Goal: Task Accomplishment & Management: Use online tool/utility

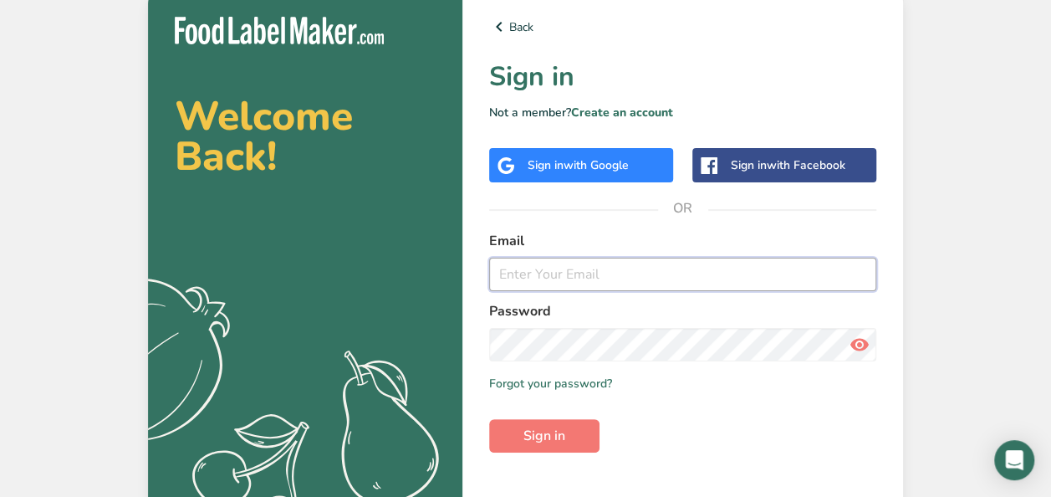
click at [578, 276] on input "email" at bounding box center [682, 273] width 387 height 33
click at [590, 273] on input "ggalvan@aguasvida.com" at bounding box center [682, 273] width 387 height 33
type input "wendy.pineda@houstonisd.org"
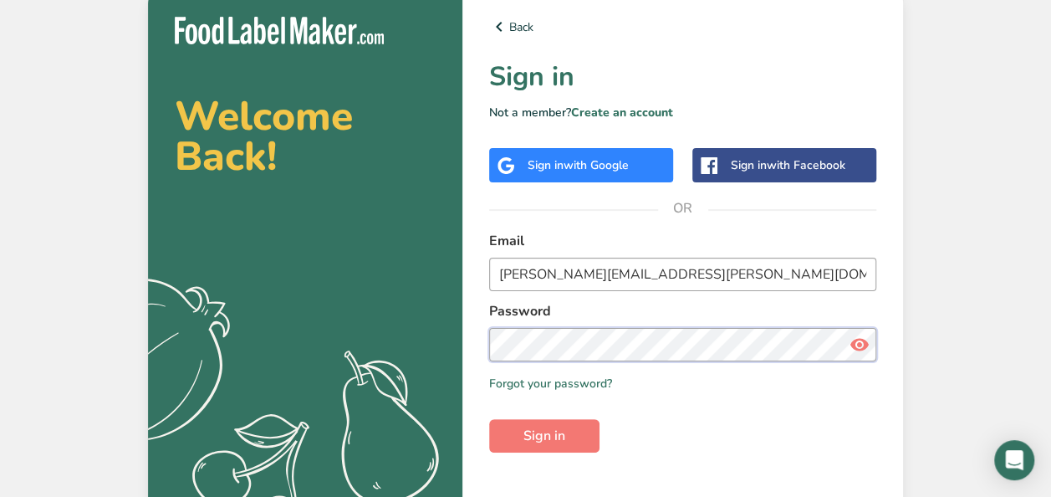
click at [489, 419] on button "Sign in" at bounding box center [544, 435] width 110 height 33
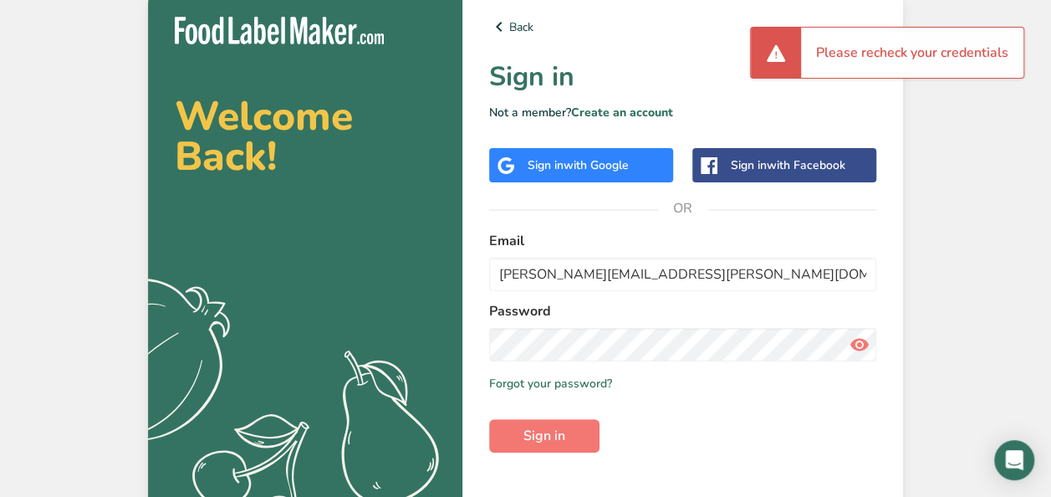
click at [599, 162] on span "with Google" at bounding box center [595, 165] width 65 height 16
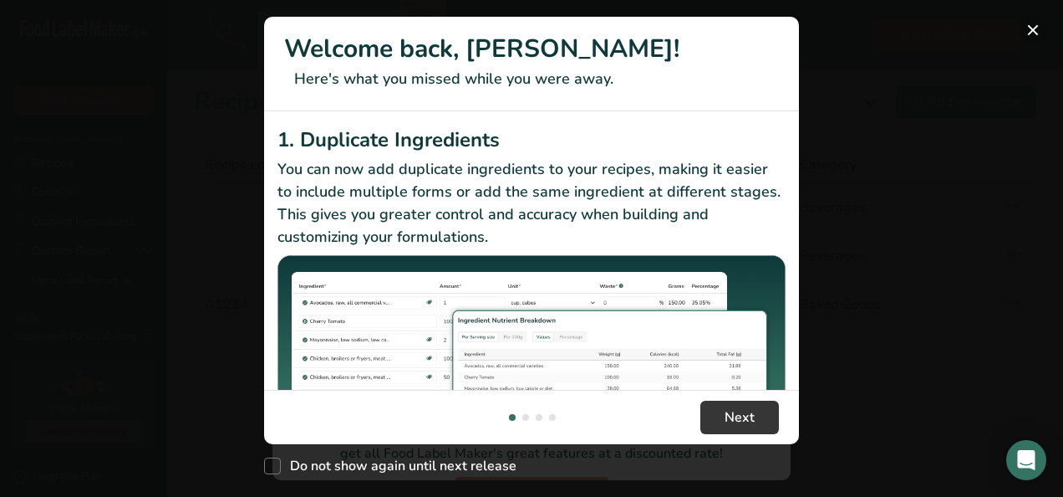
click at [1039, 30] on button "New Features" at bounding box center [1033, 30] width 27 height 27
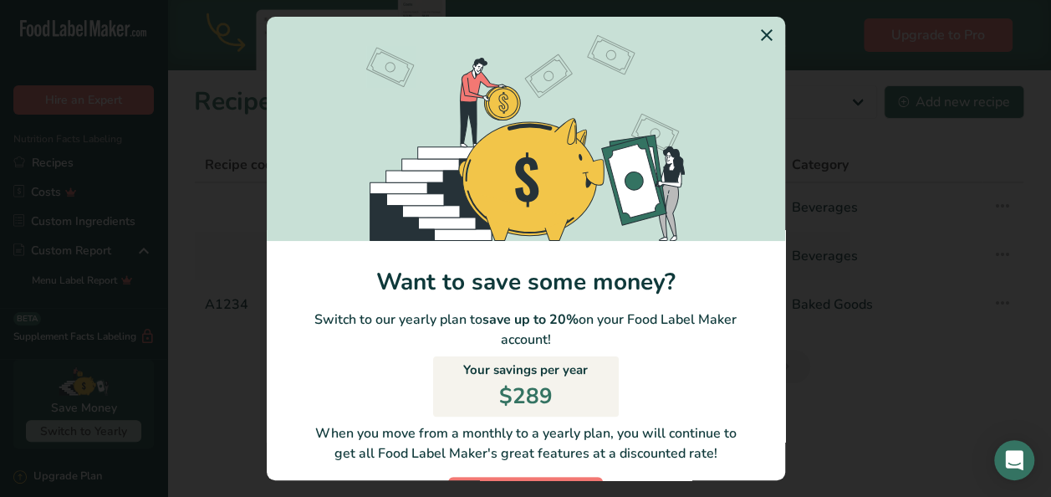
click at [757, 25] on icon "Switch to Yearly Modal" at bounding box center [767, 35] width 20 height 30
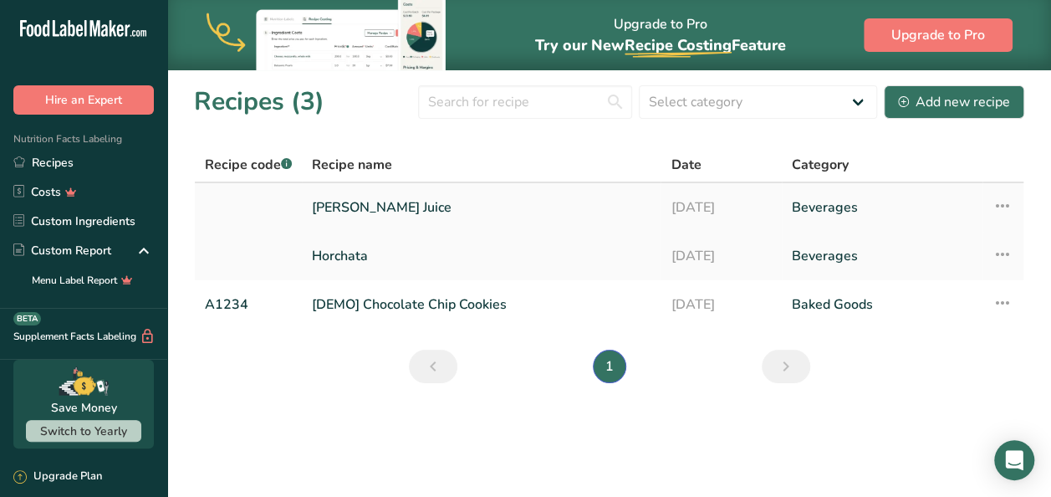
click at [358, 205] on link "Limon Juice" at bounding box center [481, 207] width 339 height 35
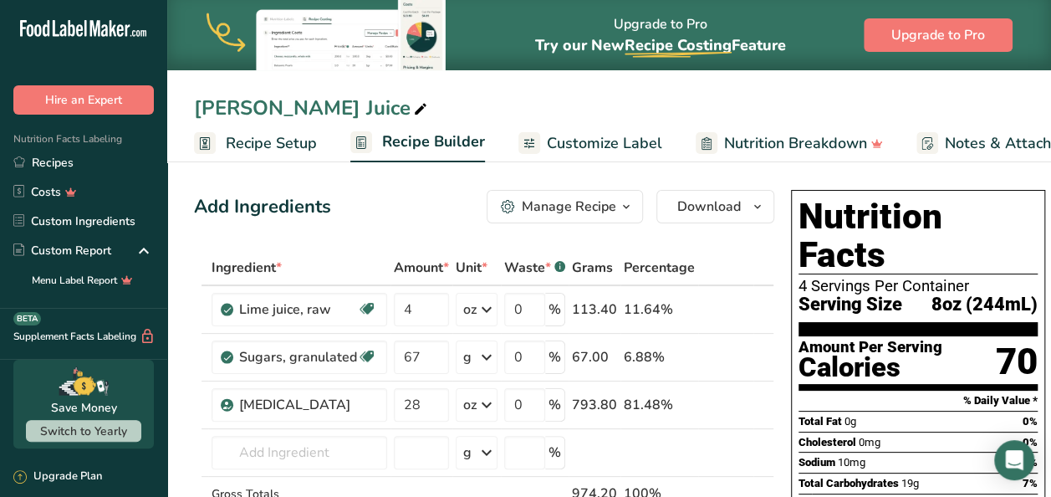
click at [592, 211] on div "Manage Recipe" at bounding box center [569, 206] width 94 height 20
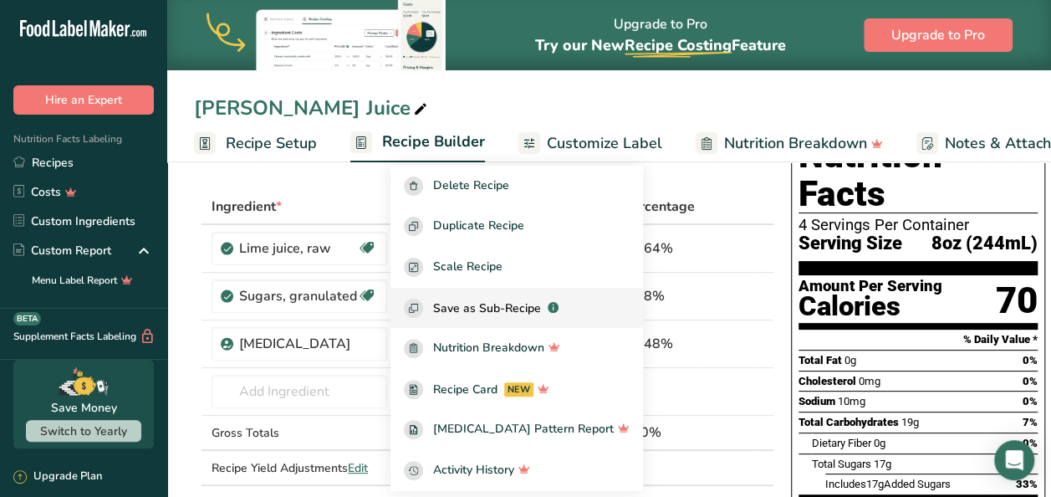
scroll to position [62, 0]
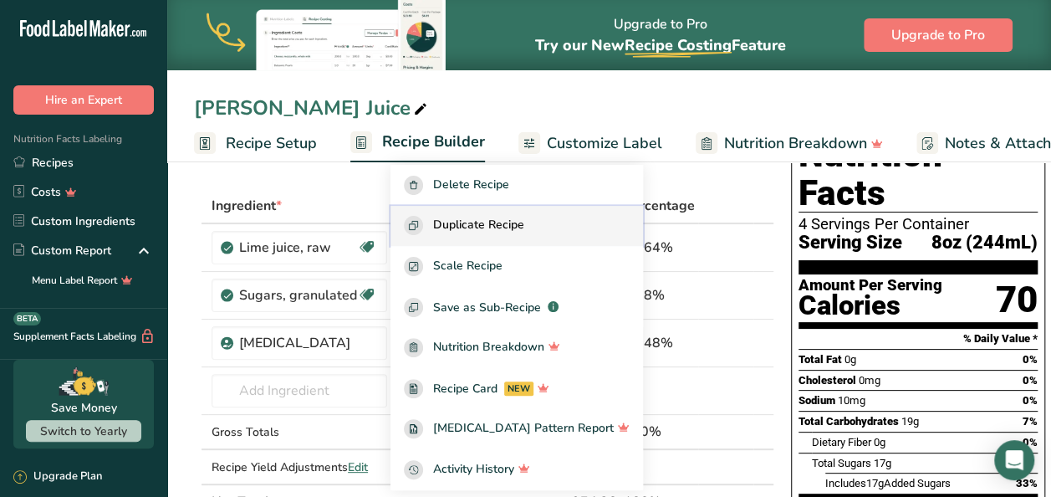
click at [502, 229] on span "Duplicate Recipe" at bounding box center [478, 225] width 91 height 19
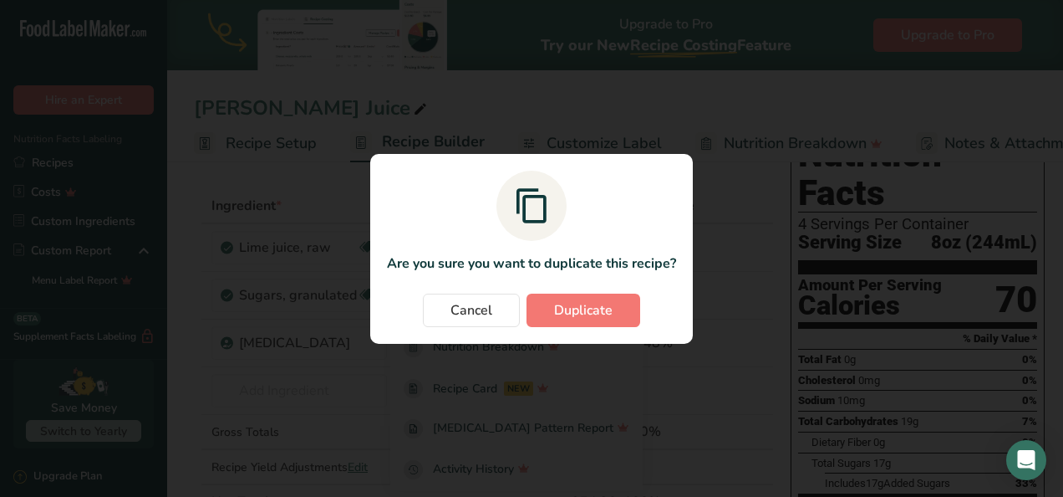
click at [542, 327] on section "Are you sure you want to duplicate this recipe? Cancel Duplicate" at bounding box center [531, 249] width 323 height 190
click at [548, 313] on button "Duplicate" at bounding box center [584, 309] width 114 height 33
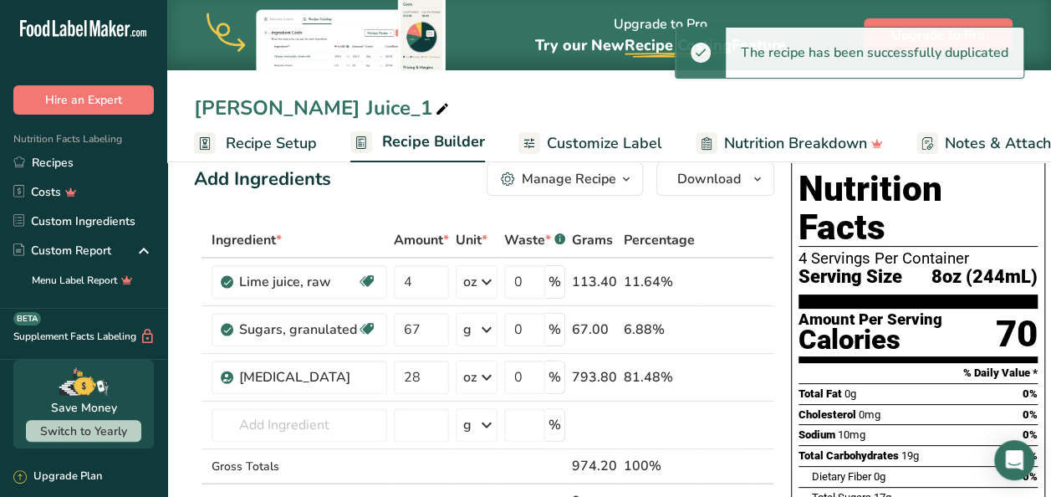
scroll to position [28, 0]
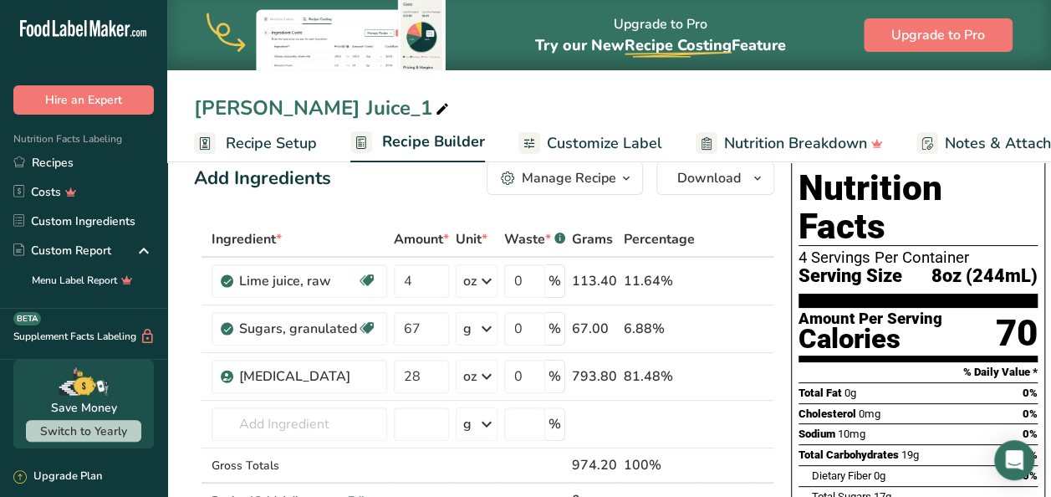
click at [435, 105] on icon at bounding box center [442, 109] width 15 height 23
type input "L"
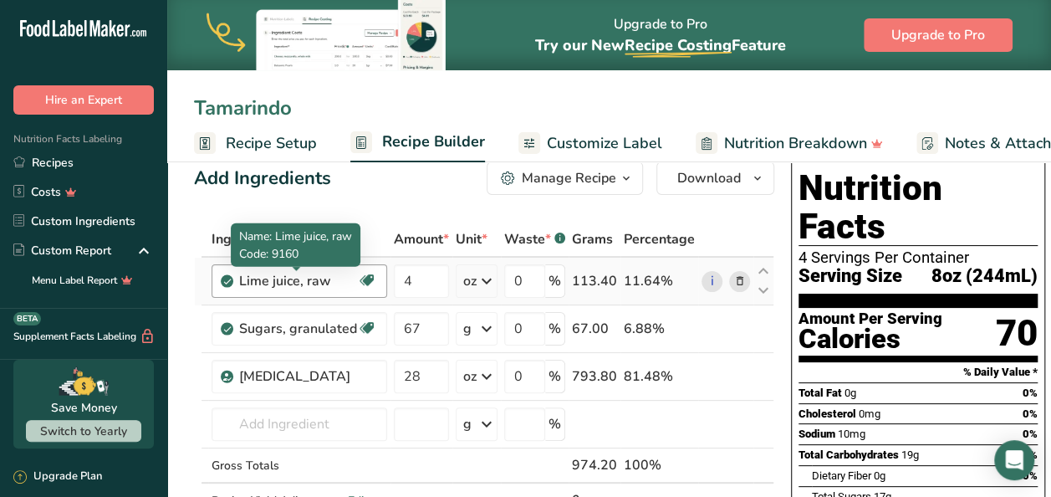
type input "Tamarindo"
click at [306, 284] on div "Lime juice, raw" at bounding box center [298, 281] width 118 height 20
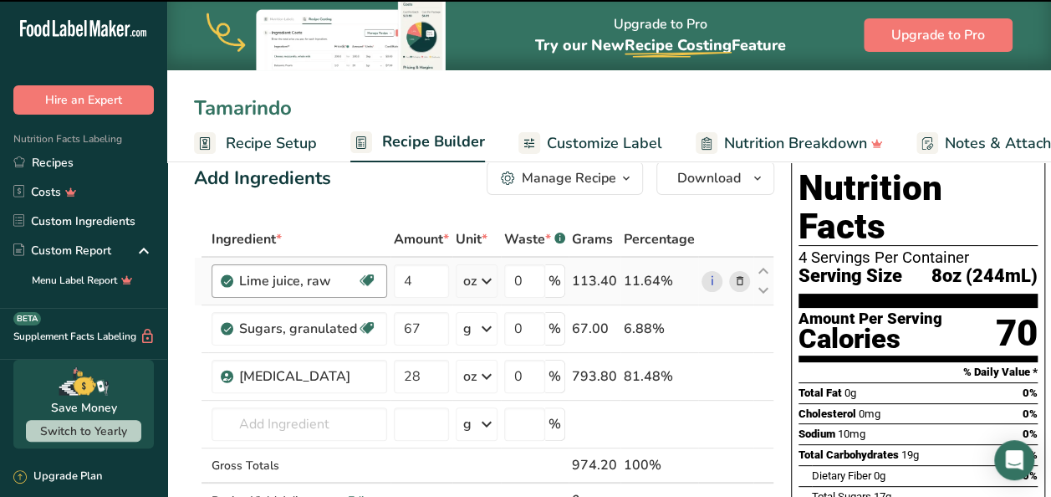
click at [306, 284] on div "Lime juice, raw" at bounding box center [298, 281] width 118 height 20
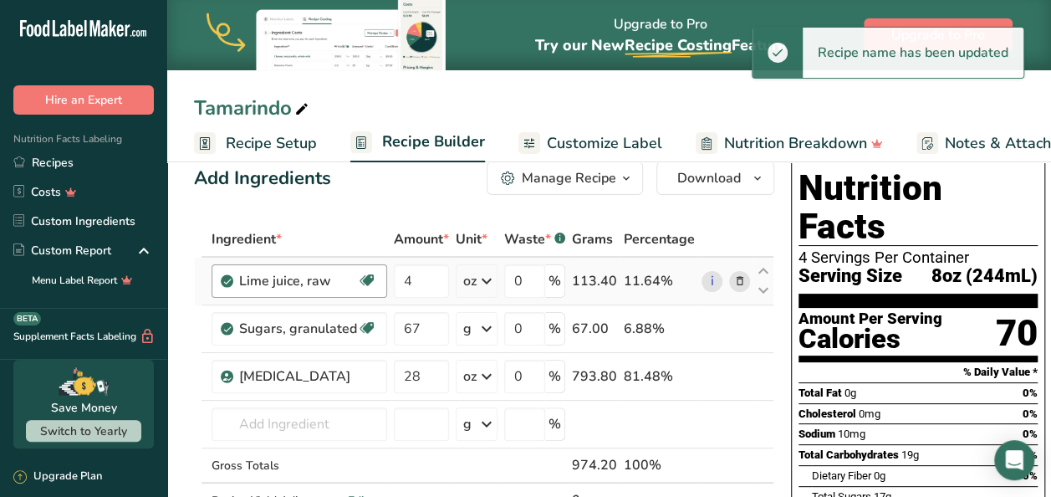
drag, startPoint x: 306, startPoint y: 284, endPoint x: 340, endPoint y: 284, distance: 34.3
click at [340, 284] on div "Lime juice, raw" at bounding box center [298, 281] width 118 height 20
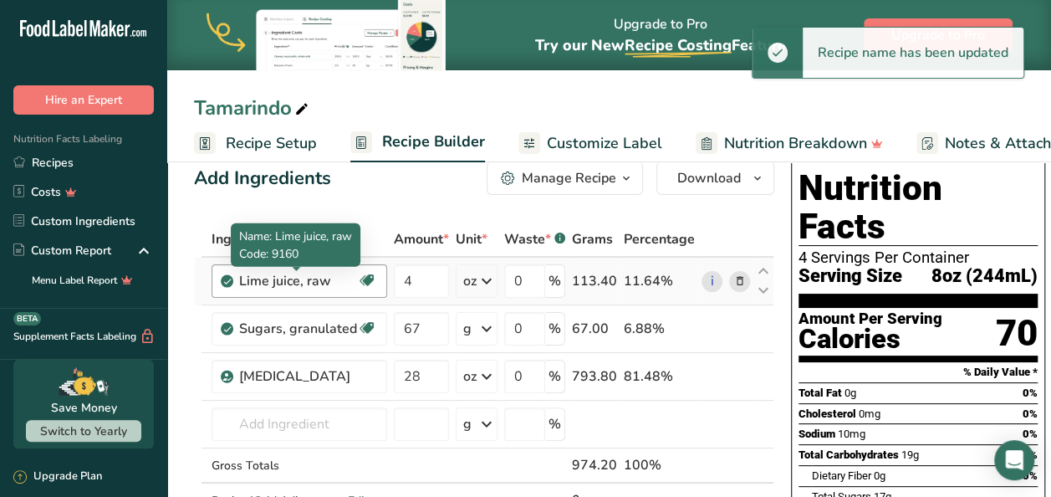
click at [340, 284] on div "Lime juice, raw" at bounding box center [298, 281] width 118 height 20
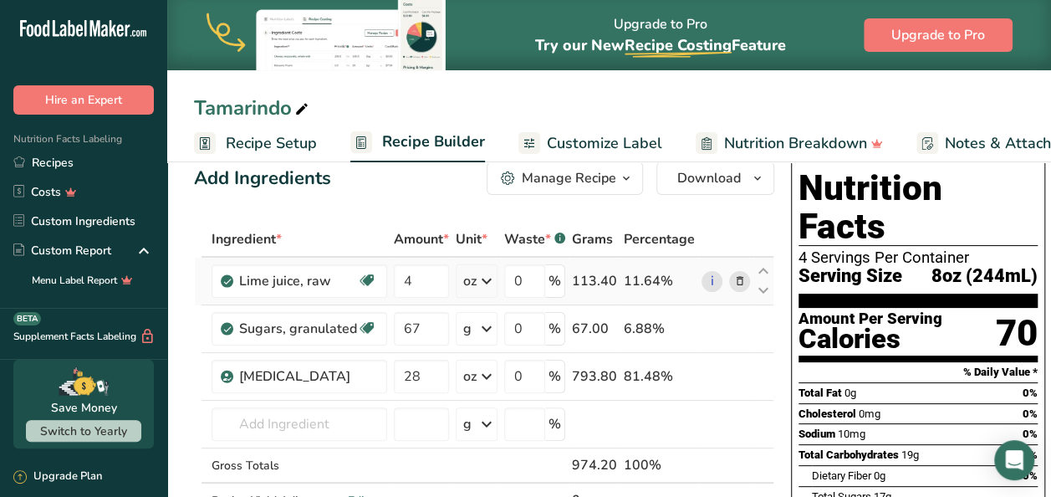
click at [740, 282] on span at bounding box center [740, 281] width 20 height 20
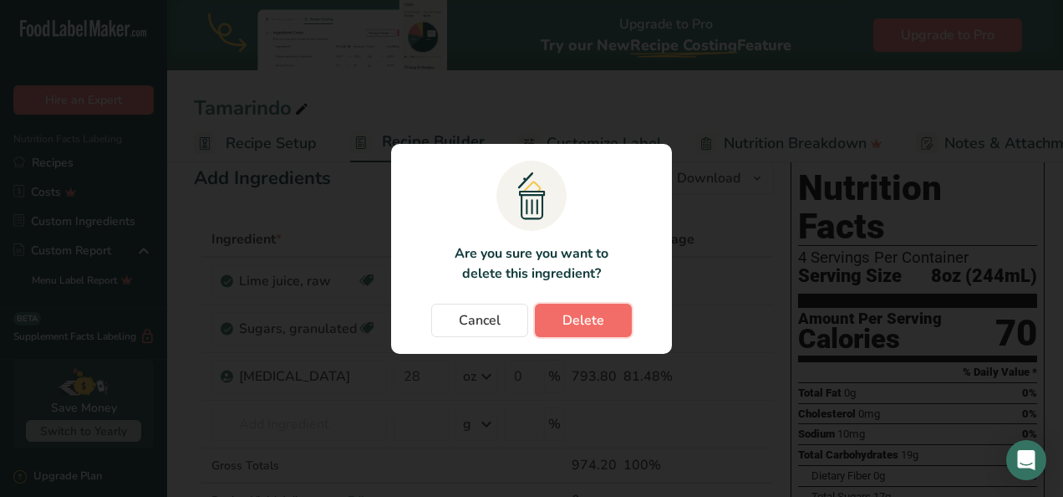
click at [610, 319] on button "Delete" at bounding box center [583, 319] width 97 height 33
type input "67"
type input "28"
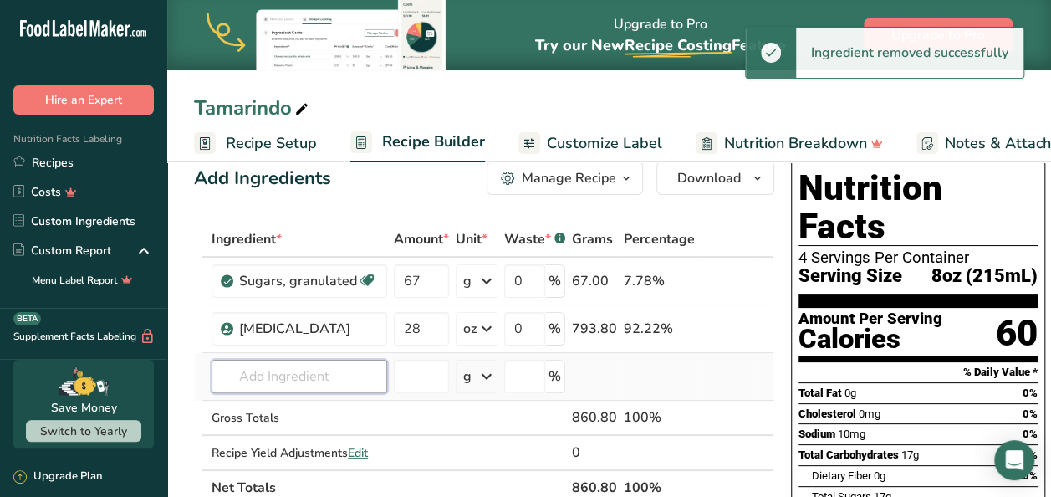
click at [333, 382] on input "text" at bounding box center [299, 375] width 176 height 33
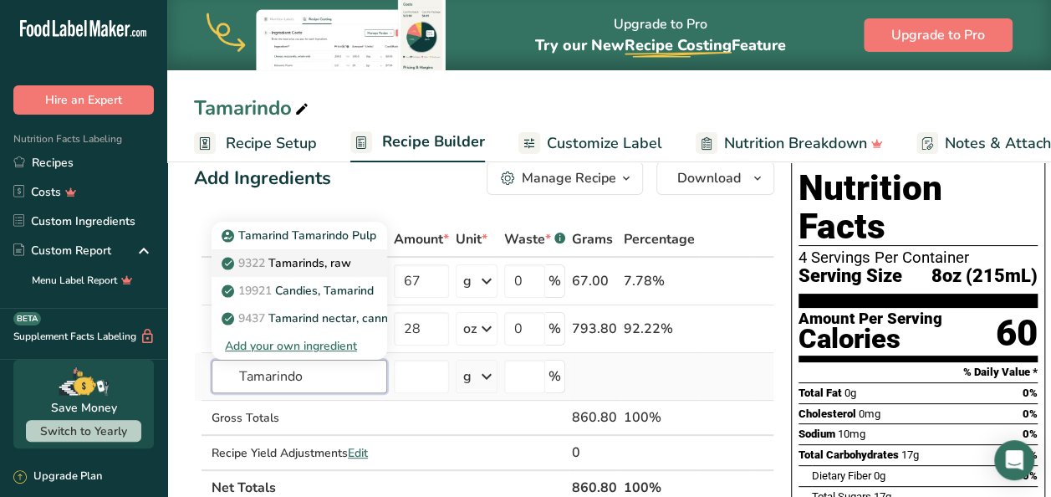
type input "Tamarindo"
click at [299, 261] on p "9322 Tamarinds, raw" at bounding box center [288, 263] width 126 height 18
type input "Tamarinds, raw"
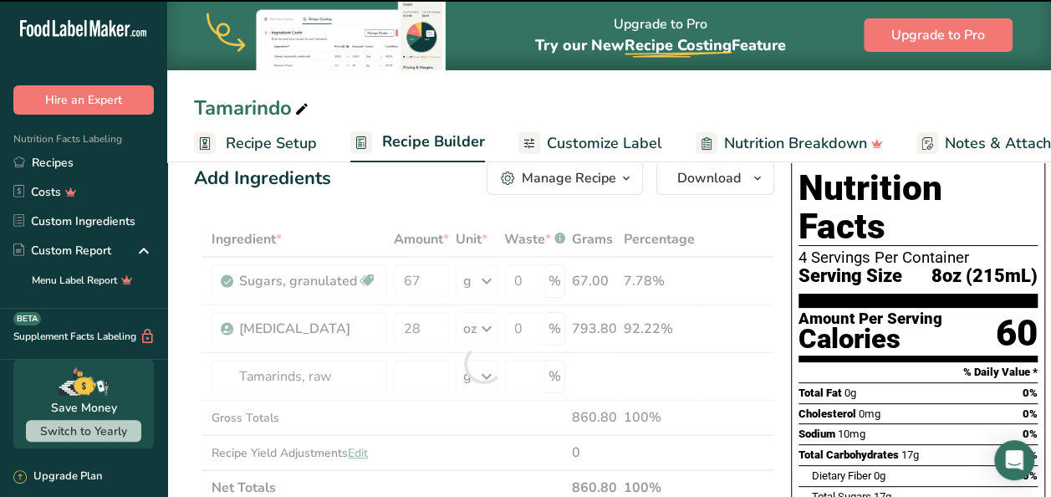
type input "0"
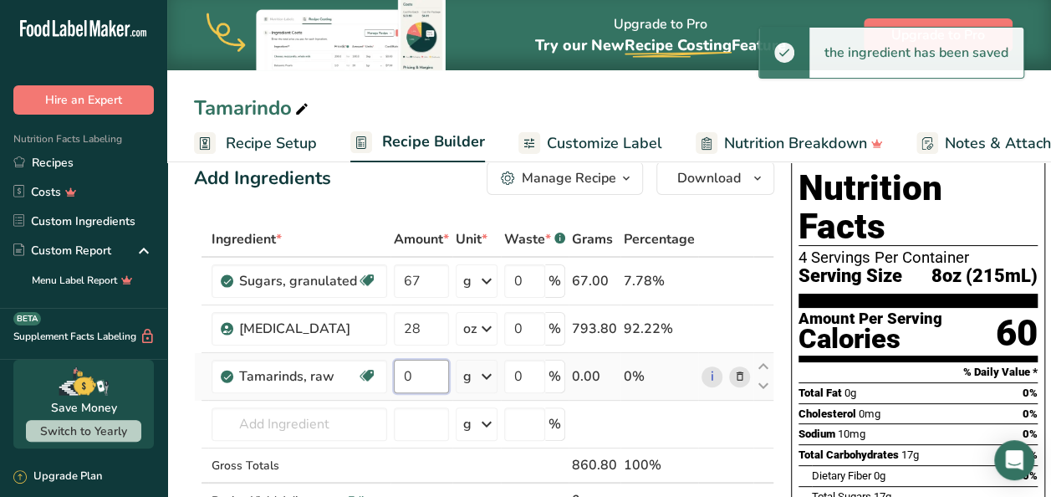
click at [425, 385] on input "0" at bounding box center [421, 375] width 55 height 33
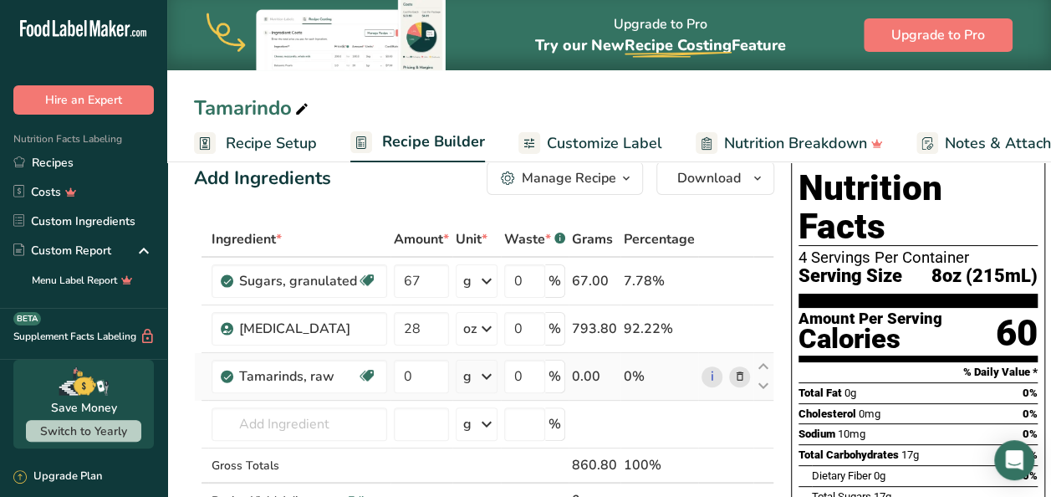
click at [477, 378] on div "Ingredient * Amount * Unit * Waste * .a-a{fill:#347362;}.b-a{fill:#fff;} Grams …" at bounding box center [484, 387] width 580 height 331
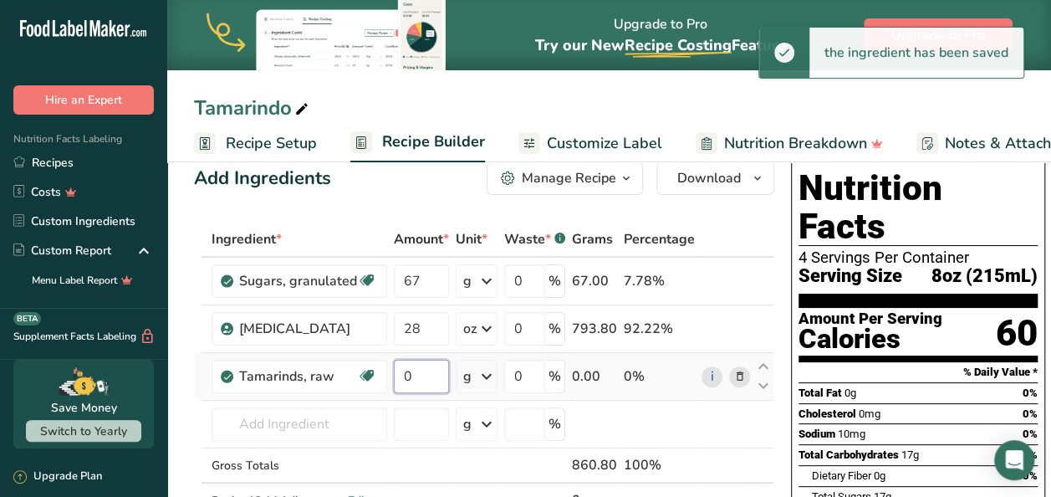
click at [430, 376] on input "0" at bounding box center [421, 375] width 55 height 33
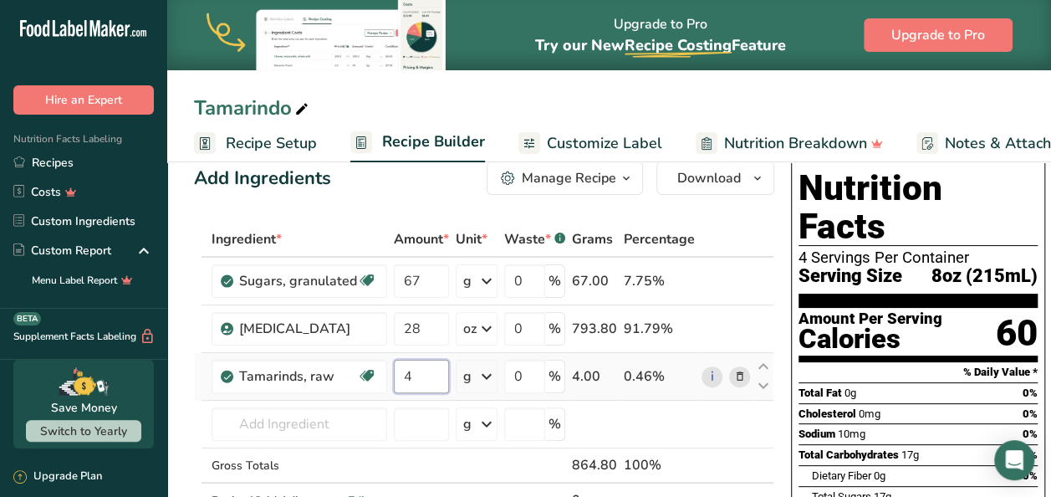
type input "4"
click at [478, 379] on div "Ingredient * Amount * Unit * Waste * .a-a{fill:#347362;}.b-a{fill:#fff;} Grams …" at bounding box center [484, 387] width 580 height 331
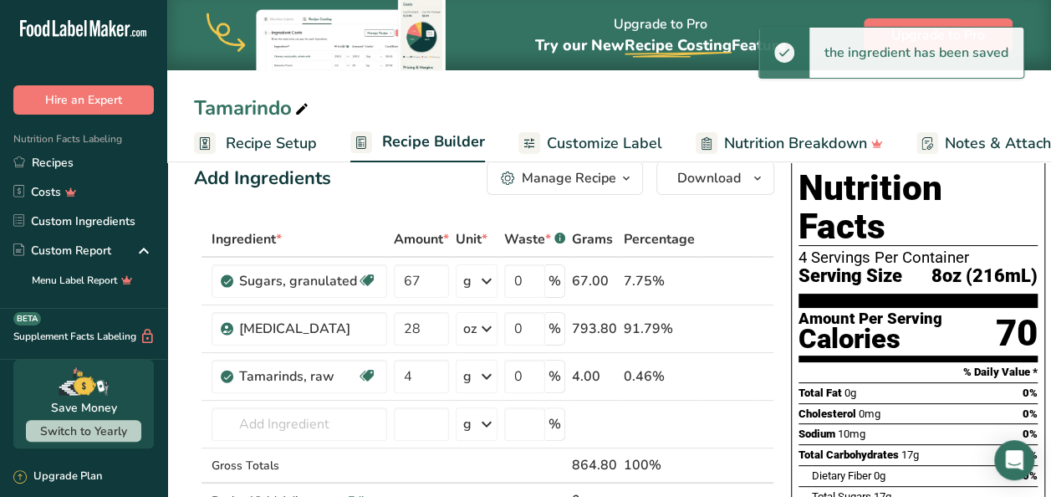
click at [478, 379] on icon at bounding box center [486, 376] width 20 height 30
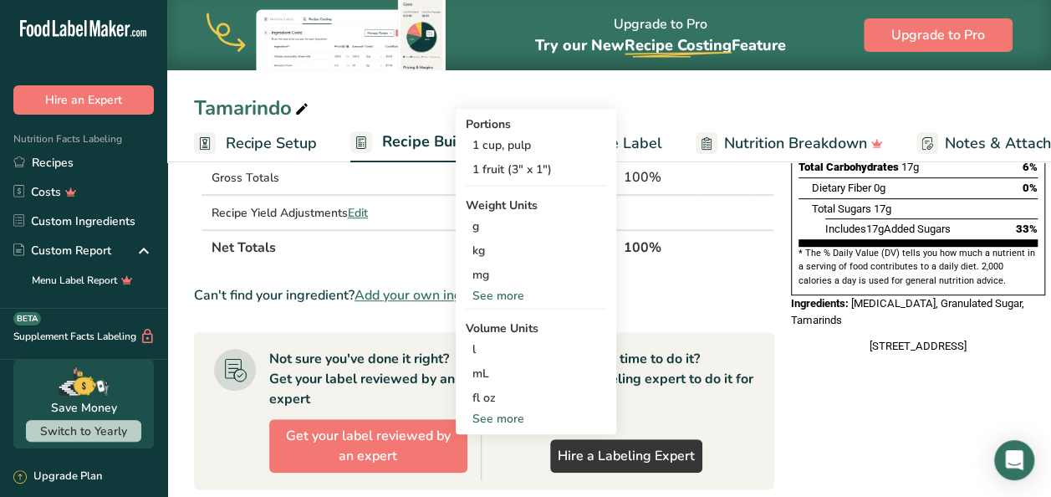
scroll to position [332, 0]
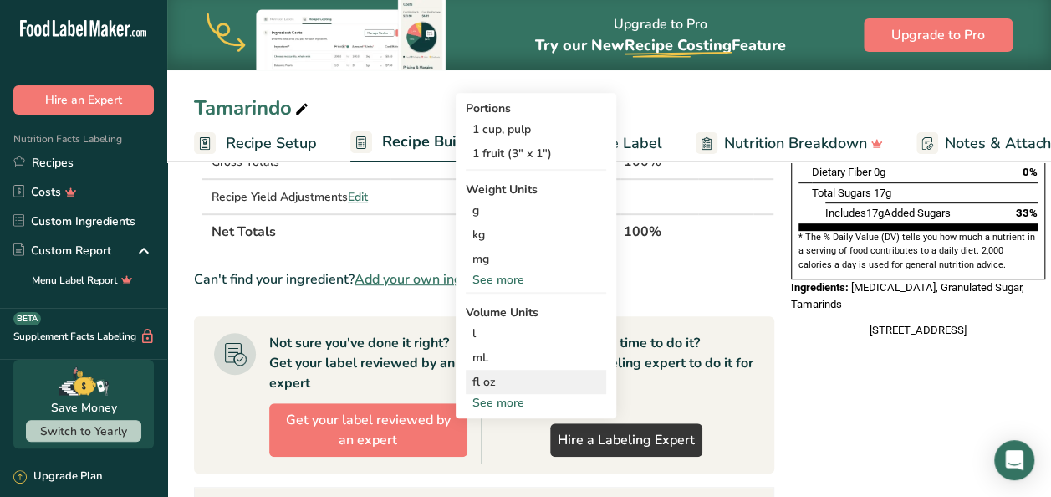
click at [488, 376] on div "fl oz" at bounding box center [535, 382] width 127 height 18
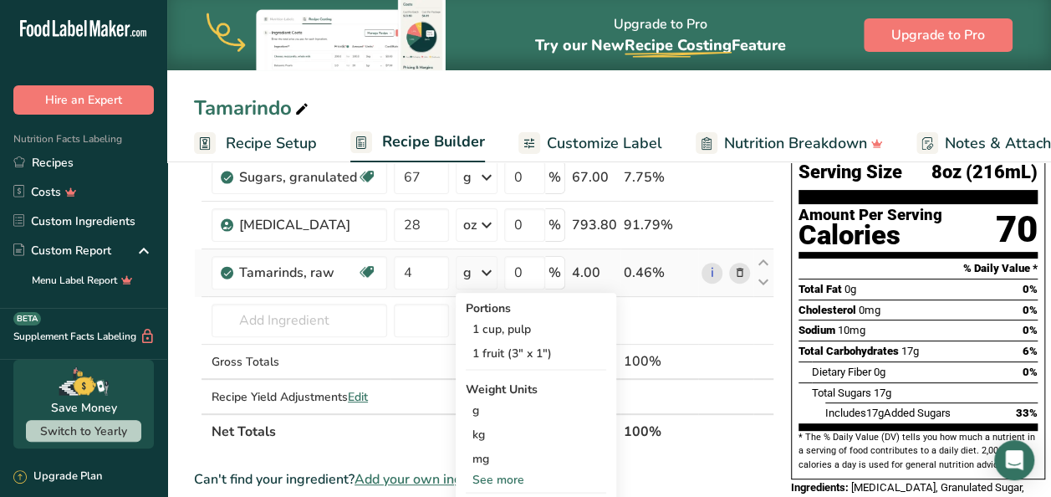
scroll to position [125, 0]
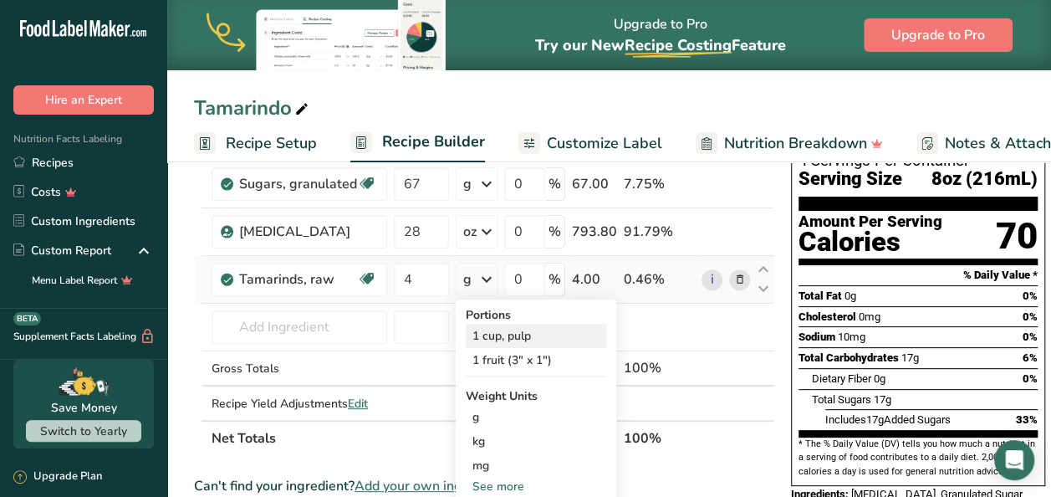
click at [535, 335] on div "1 cup, pulp" at bounding box center [536, 335] width 140 height 24
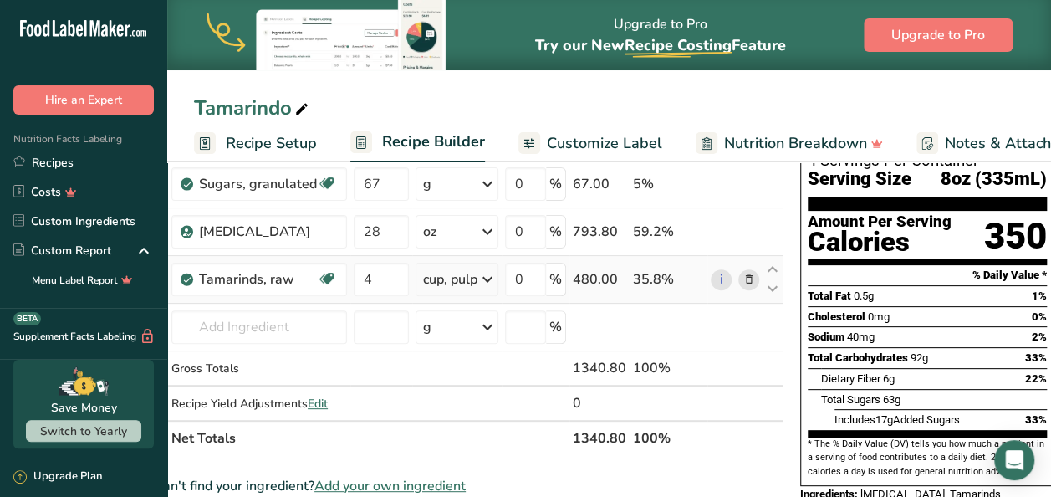
scroll to position [0, 0]
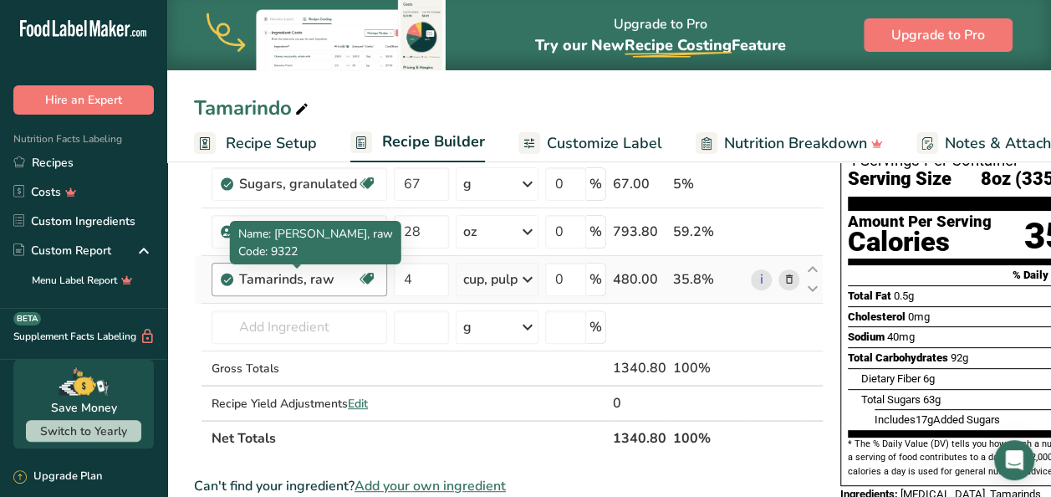
click at [342, 284] on div "Tamarinds, raw" at bounding box center [298, 279] width 118 height 20
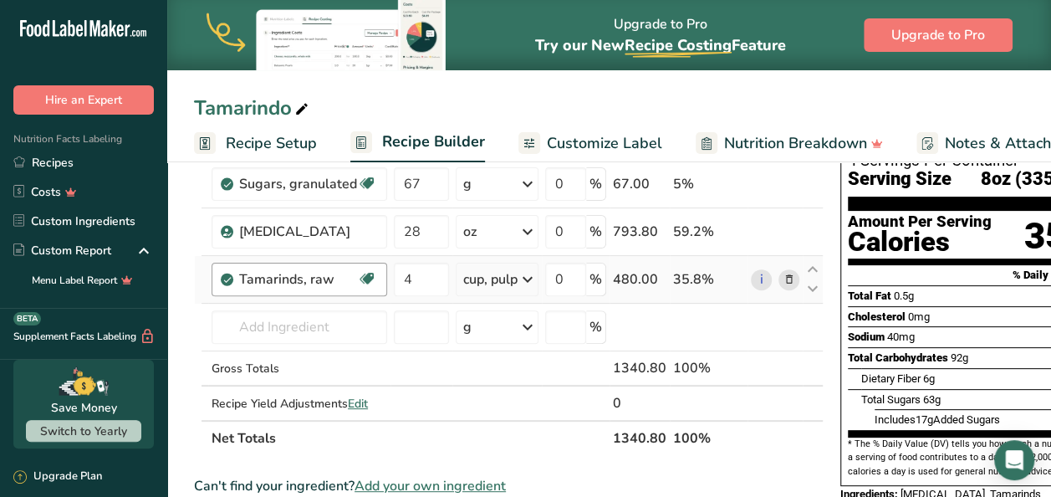
click at [311, 278] on div "Tamarinds, raw" at bounding box center [298, 279] width 118 height 20
click at [502, 281] on div "cup, pulp" at bounding box center [490, 279] width 54 height 20
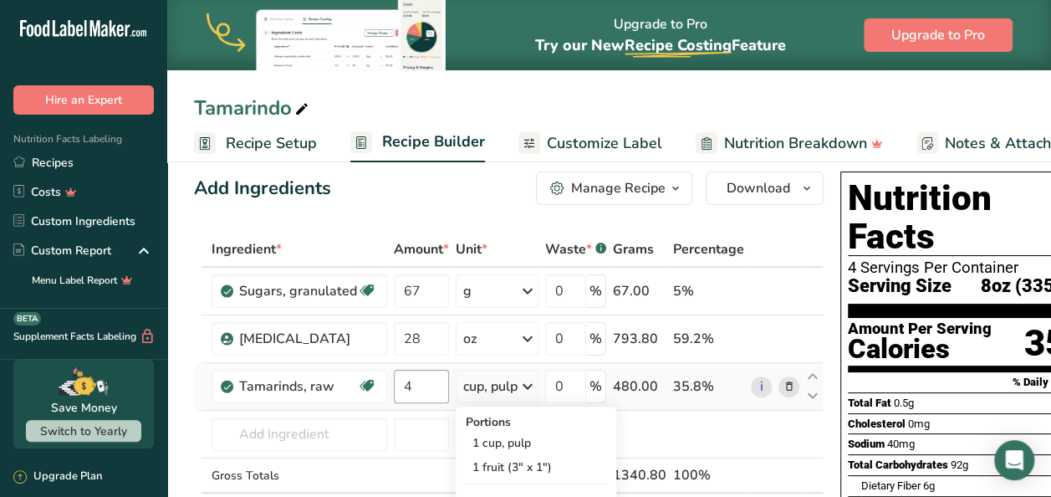
scroll to position [0, 1]
click at [426, 390] on input "4" at bounding box center [420, 385] width 55 height 33
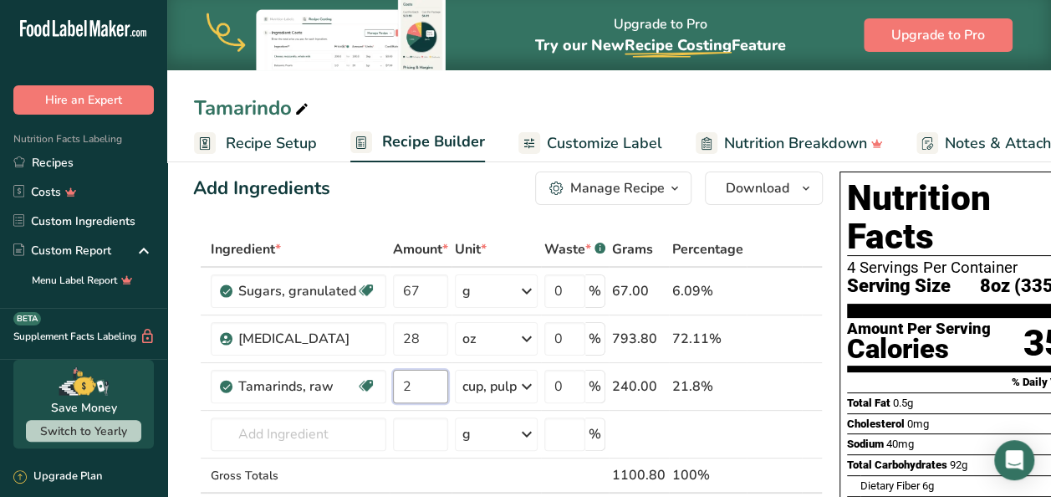
type input "2"
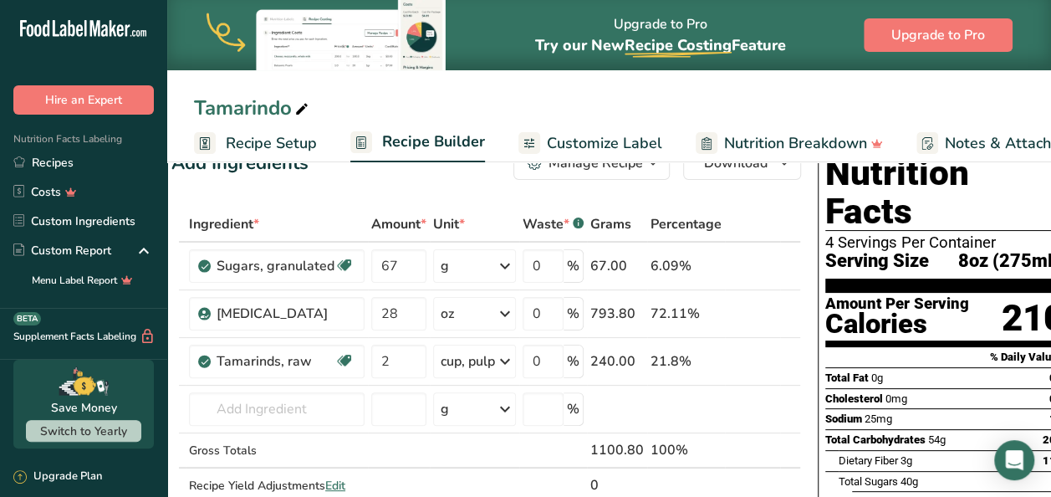
scroll to position [0, 45]
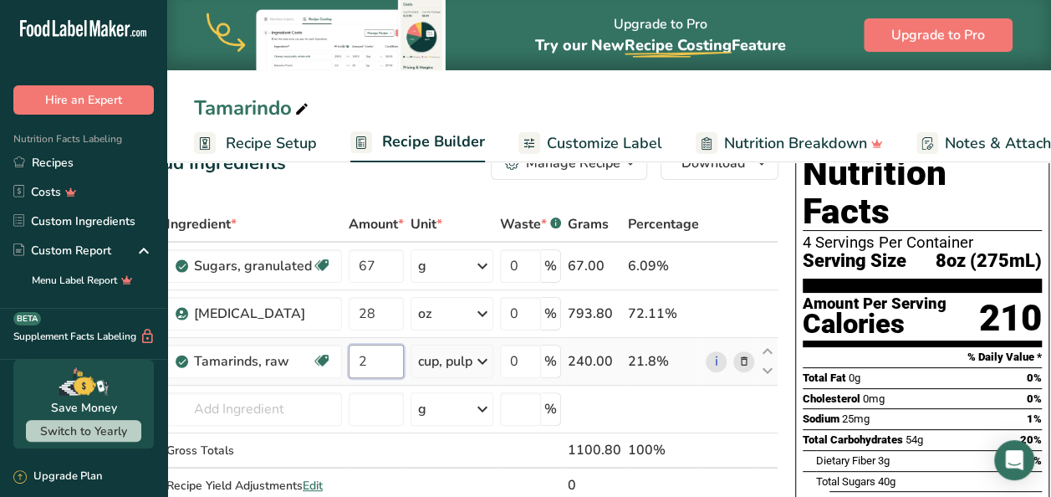
click at [366, 367] on input "2" at bounding box center [376, 360] width 55 height 33
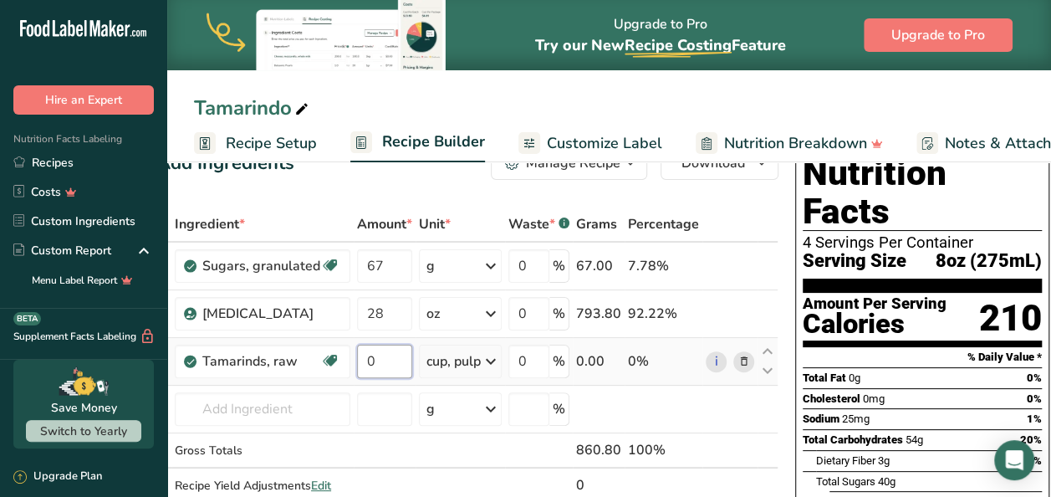
type input "0"
click at [402, 369] on input "0" at bounding box center [384, 360] width 55 height 33
click at [742, 362] on div "Ingredient * Amount * Unit * Waste * .a-a{fill:#347362;}.b-a{fill:#fff;} Grams …" at bounding box center [467, 371] width 621 height 331
click at [385, 363] on input "0" at bounding box center [384, 360] width 55 height 33
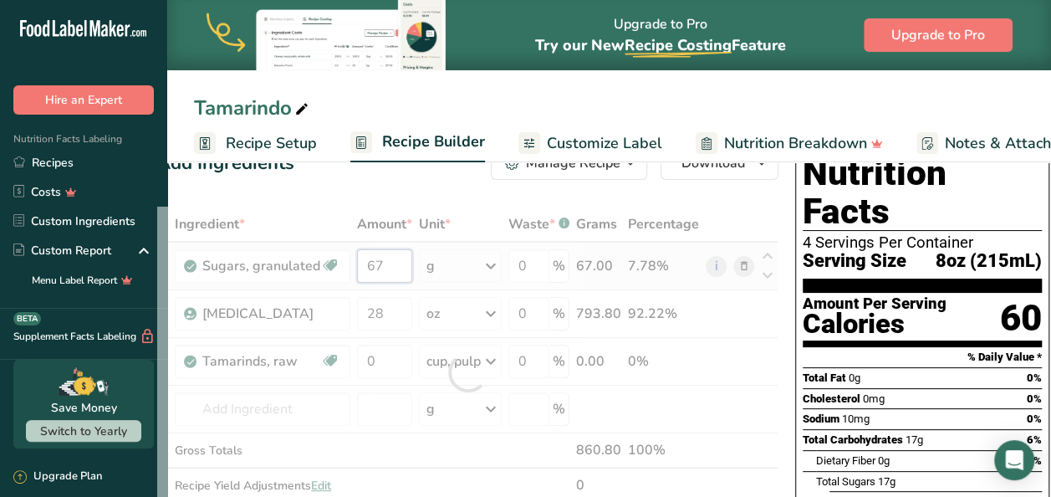
click at [400, 266] on div "Ingredient * Amount * Unit * Waste * .a-a{fill:#347362;}.b-a{fill:#fff;} Grams …" at bounding box center [467, 371] width 621 height 331
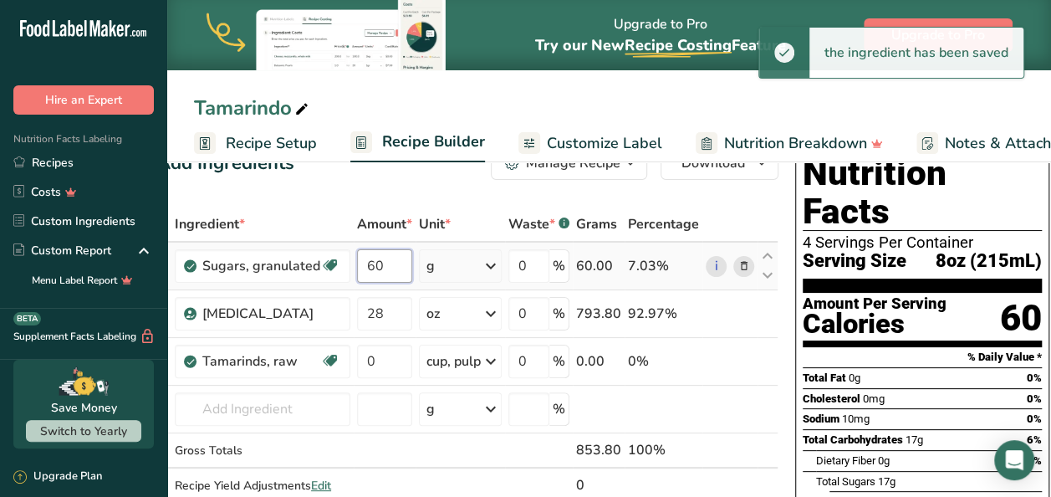
type input "60"
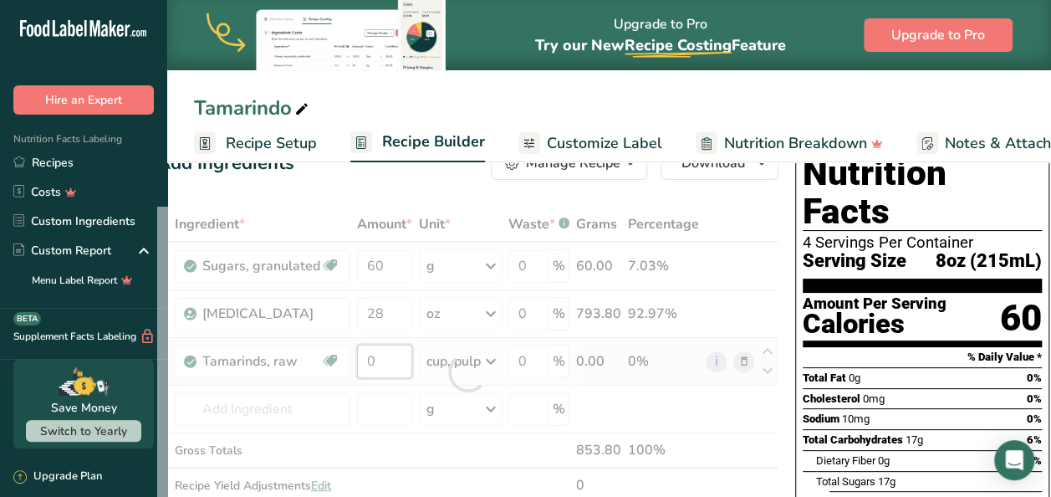
click at [381, 368] on div "Ingredient * Amount * Unit * Waste * .a-a{fill:#347362;}.b-a{fill:#fff;} Grams …" at bounding box center [467, 371] width 621 height 331
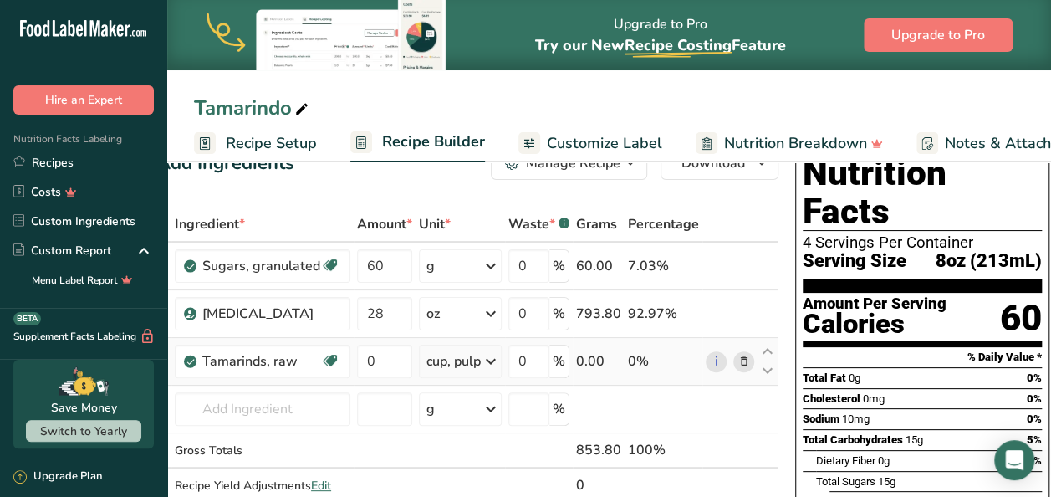
click at [481, 360] on div "Ingredient * Amount * Unit * Waste * .a-a{fill:#347362;}.b-a{fill:#fff;} Grams …" at bounding box center [467, 371] width 621 height 331
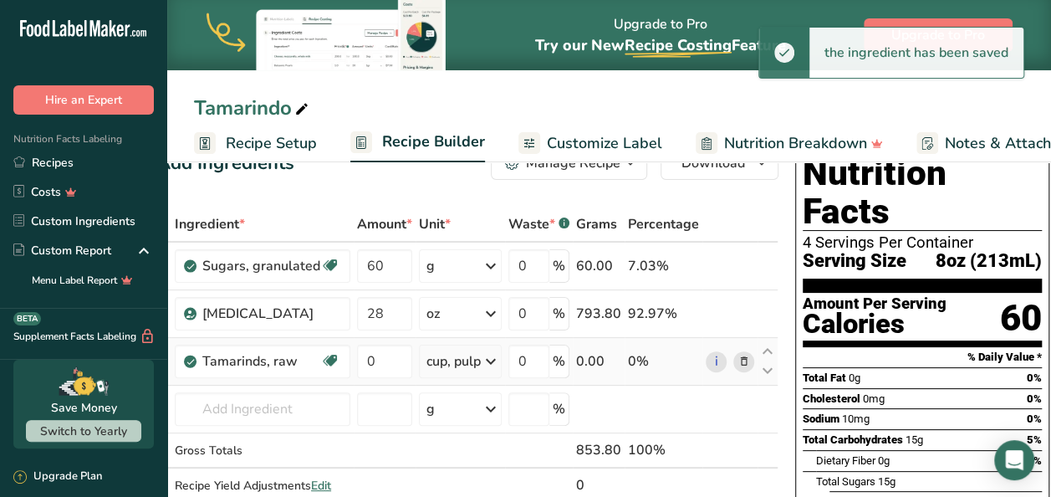
click at [487, 363] on icon at bounding box center [491, 361] width 20 height 30
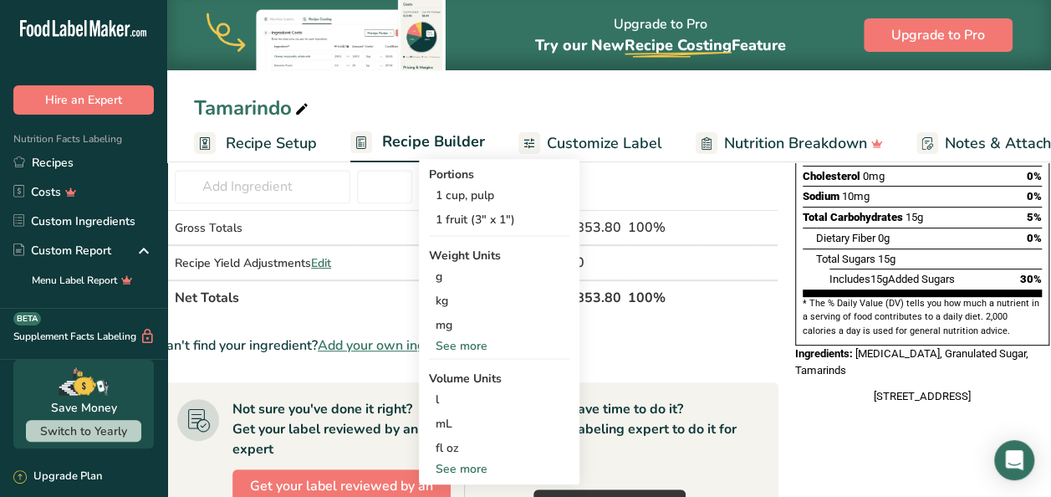
scroll to position [267, 0]
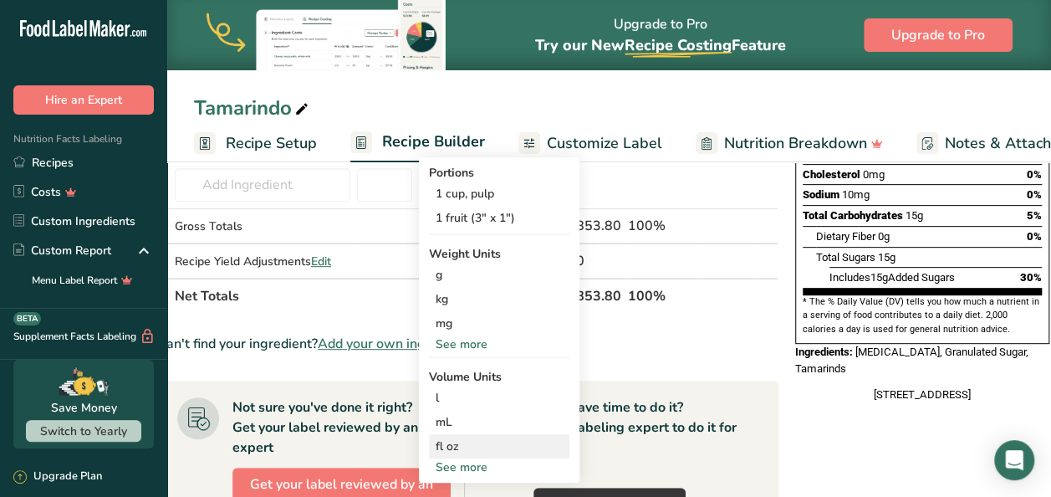
click at [448, 437] on div "fl oz" at bounding box center [499, 446] width 127 height 18
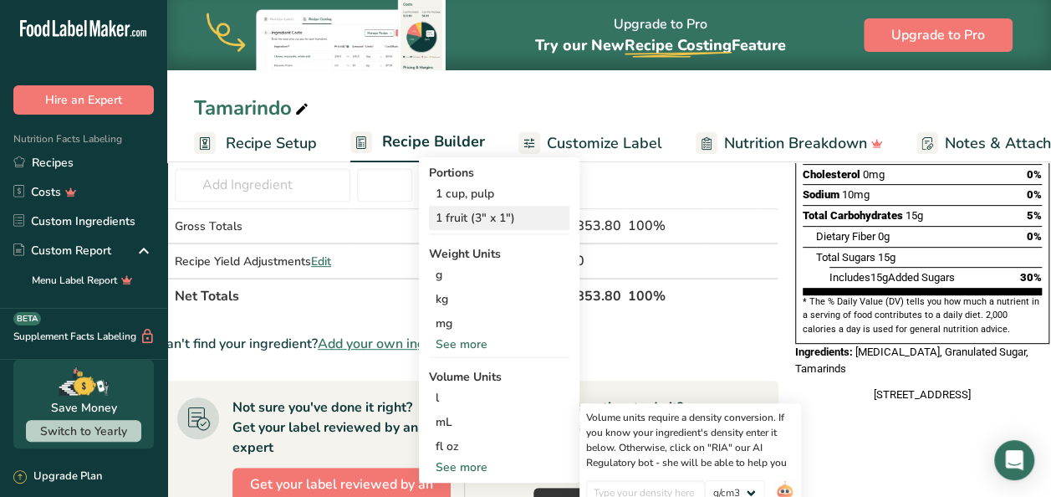
click at [489, 224] on div "1 fruit (3" x 1")" at bounding box center [499, 218] width 140 height 24
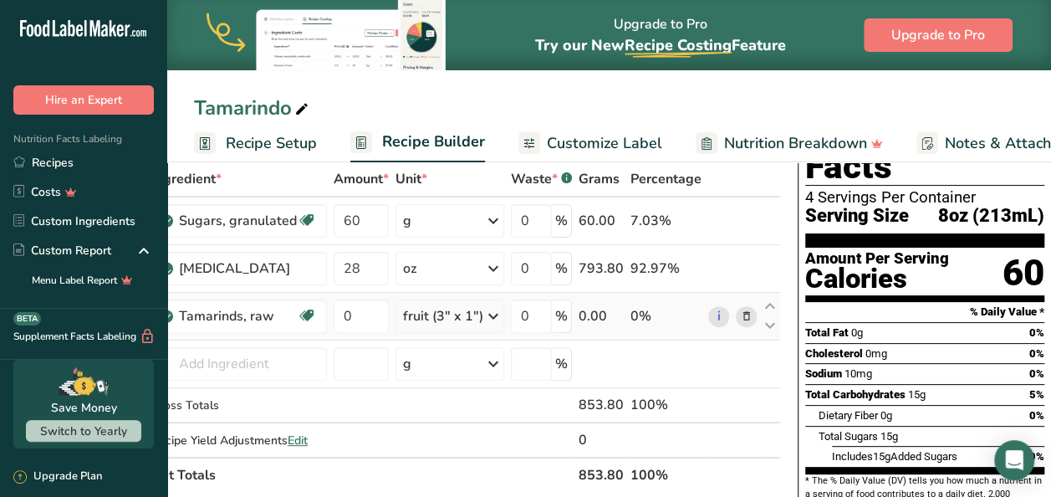
scroll to position [0, 0]
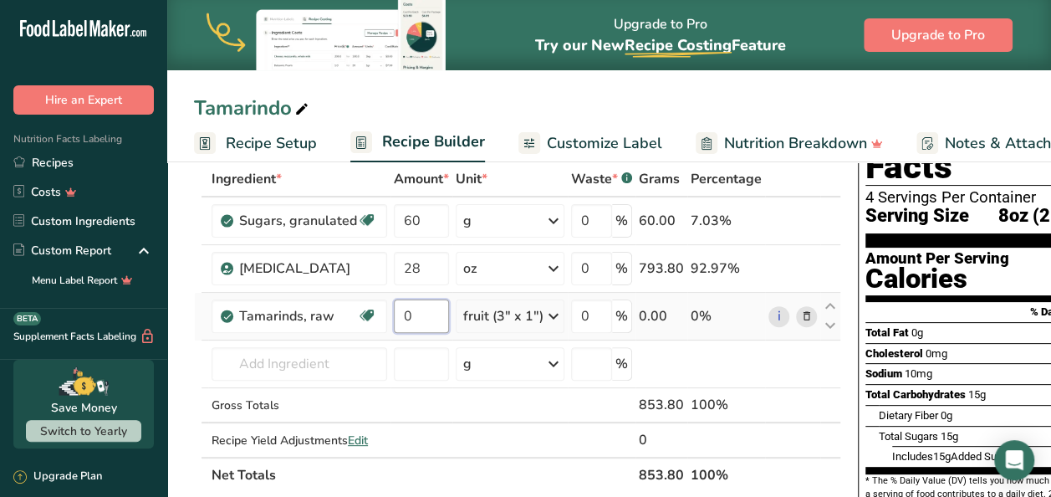
click at [434, 308] on input "0" at bounding box center [421, 315] width 55 height 33
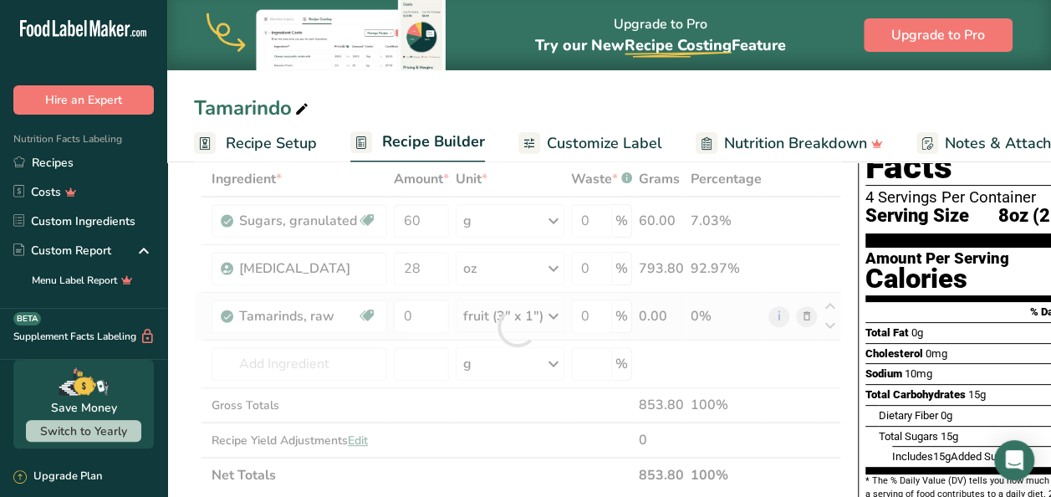
click at [548, 313] on div "Ingredient * Amount * Unit * Waste * .a-a{fill:#347362;}.b-a{fill:#fff;} Grams …" at bounding box center [517, 326] width 647 height 331
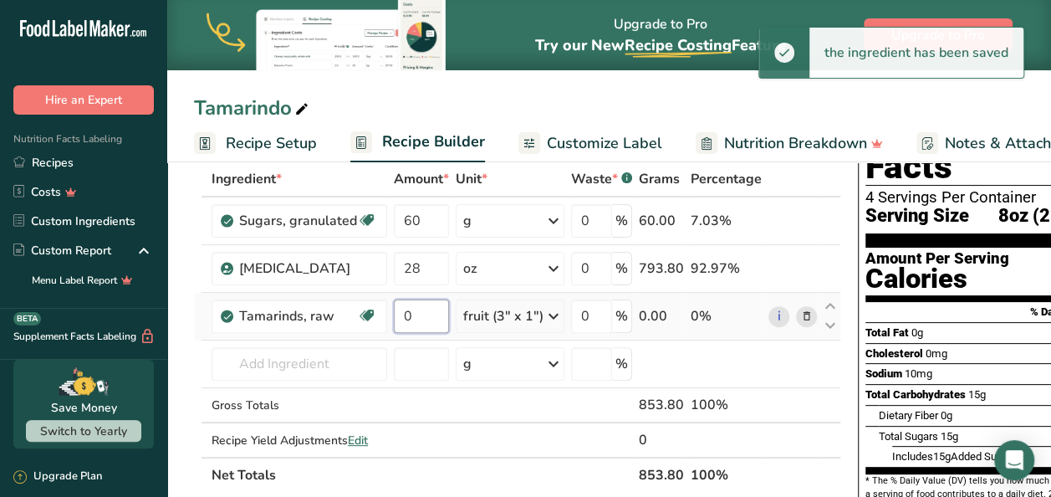
click at [425, 317] on input "0" at bounding box center [421, 315] width 55 height 33
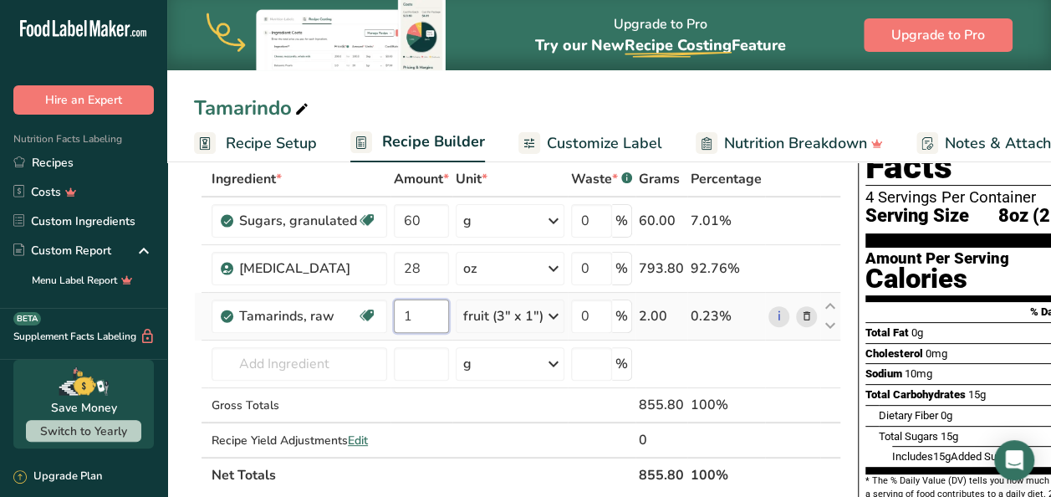
type input "1"
click at [537, 321] on div "Ingredient * Amount * Unit * Waste * .a-a{fill:#347362;}.b-a{fill:#fff;} Grams …" at bounding box center [517, 326] width 647 height 331
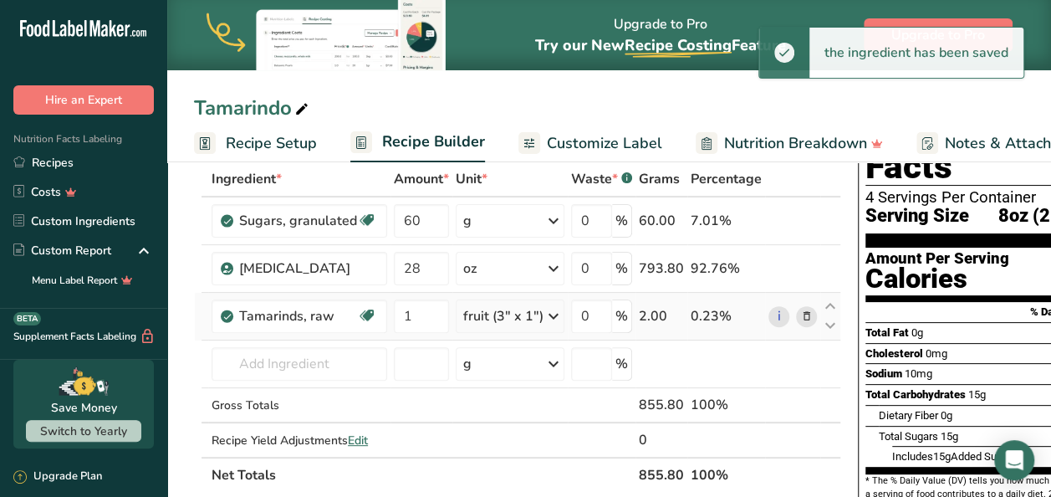
click at [544, 319] on icon at bounding box center [553, 316] width 20 height 30
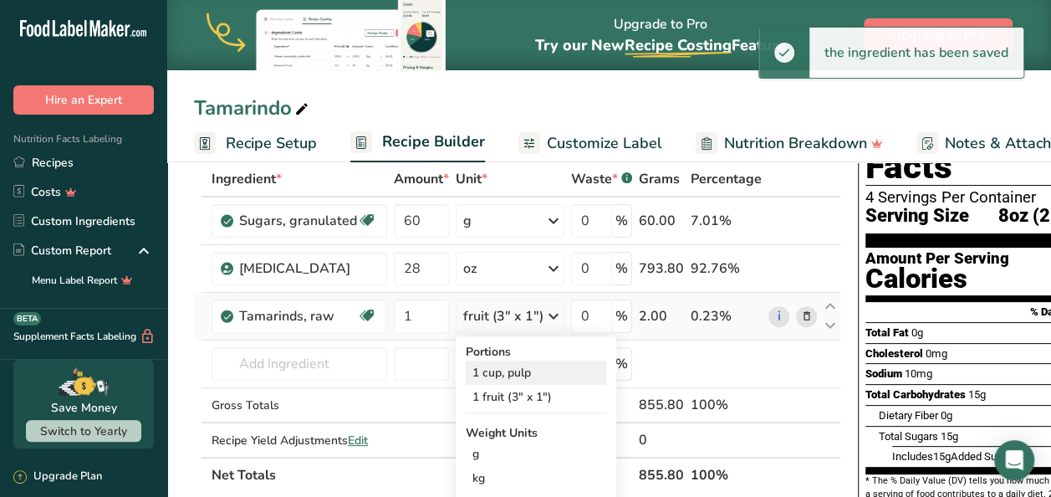
click at [513, 362] on div "1 cup, pulp" at bounding box center [536, 372] width 140 height 24
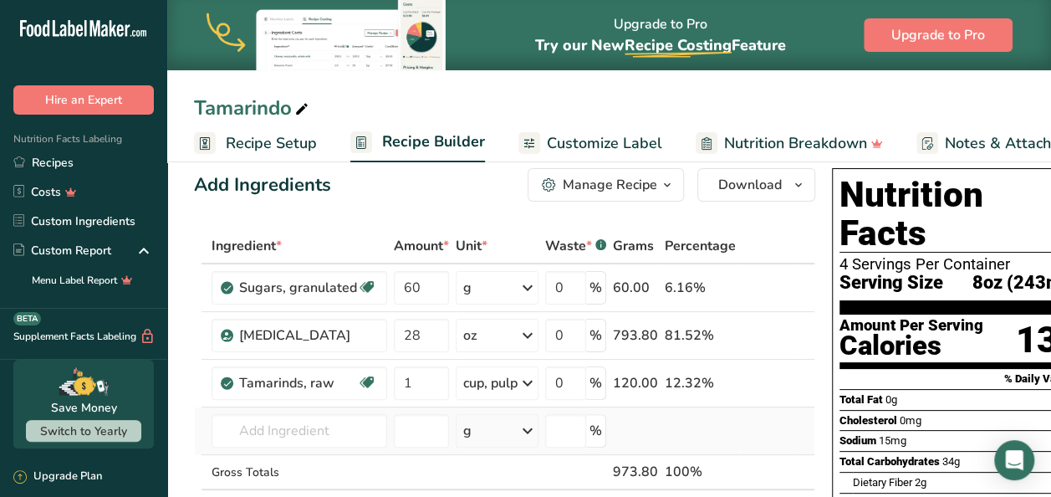
scroll to position [5, 0]
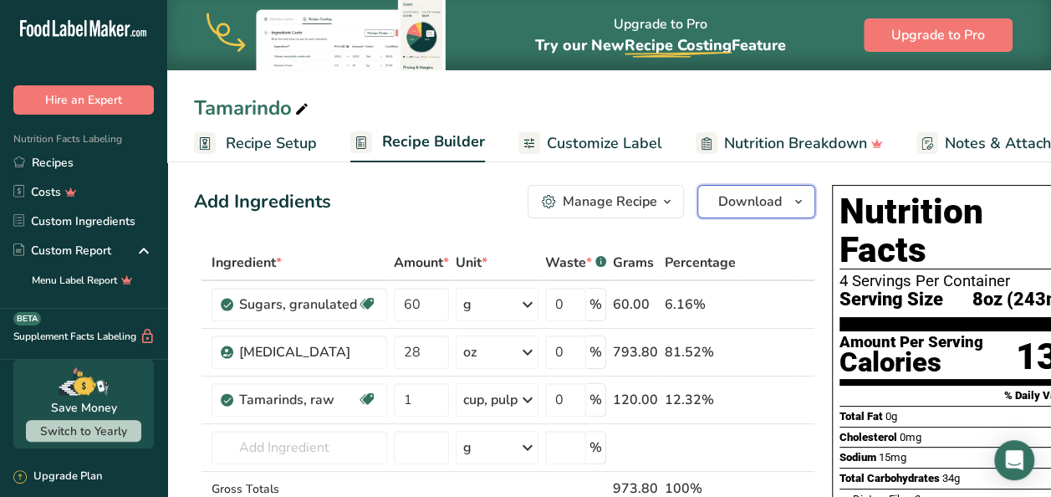
click at [749, 195] on span "Download" at bounding box center [750, 201] width 64 height 20
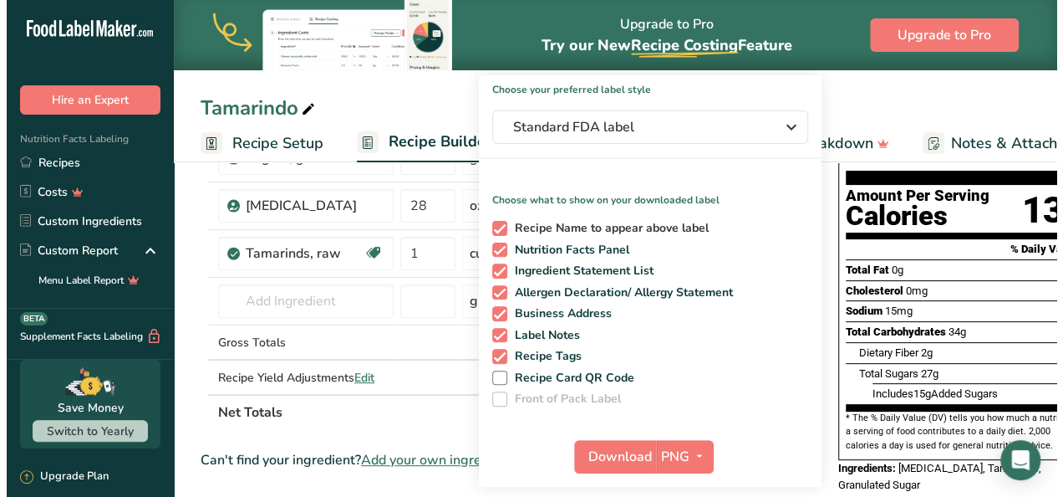
scroll to position [152, 0]
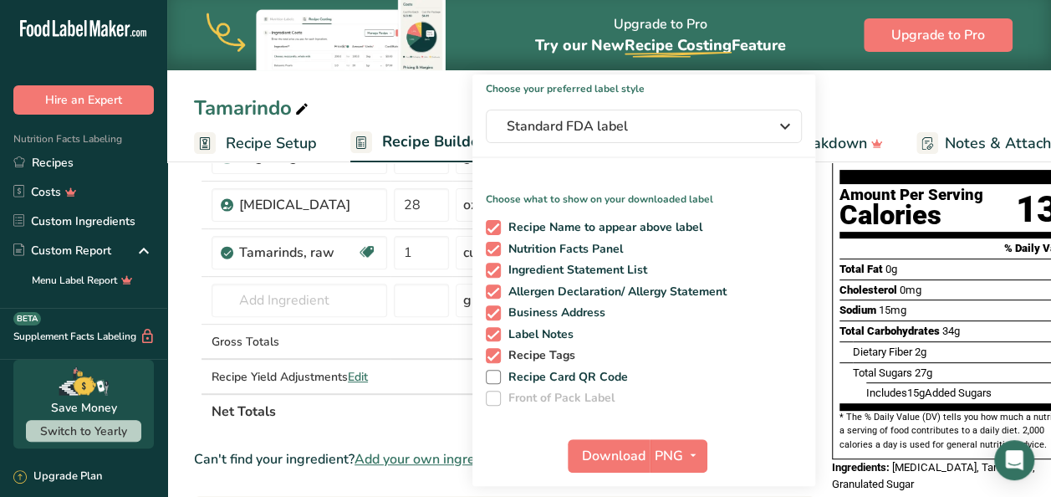
click at [488, 351] on span at bounding box center [493, 355] width 15 height 15
click at [488, 351] on input "Recipe Tags" at bounding box center [491, 354] width 11 height 11
checkbox input "false"
click at [488, 333] on span at bounding box center [493, 334] width 15 height 15
click at [488, 333] on input "Label Notes" at bounding box center [491, 334] width 11 height 11
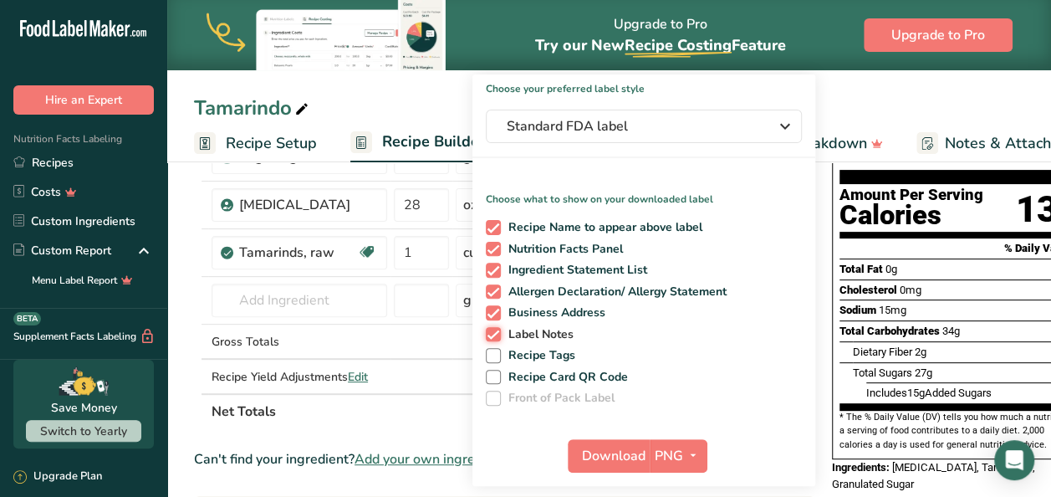
checkbox input "false"
click at [486, 319] on span at bounding box center [493, 312] width 15 height 15
click at [486, 318] on input "Business Address" at bounding box center [491, 312] width 11 height 11
checkbox input "false"
click at [490, 297] on span at bounding box center [493, 291] width 15 height 15
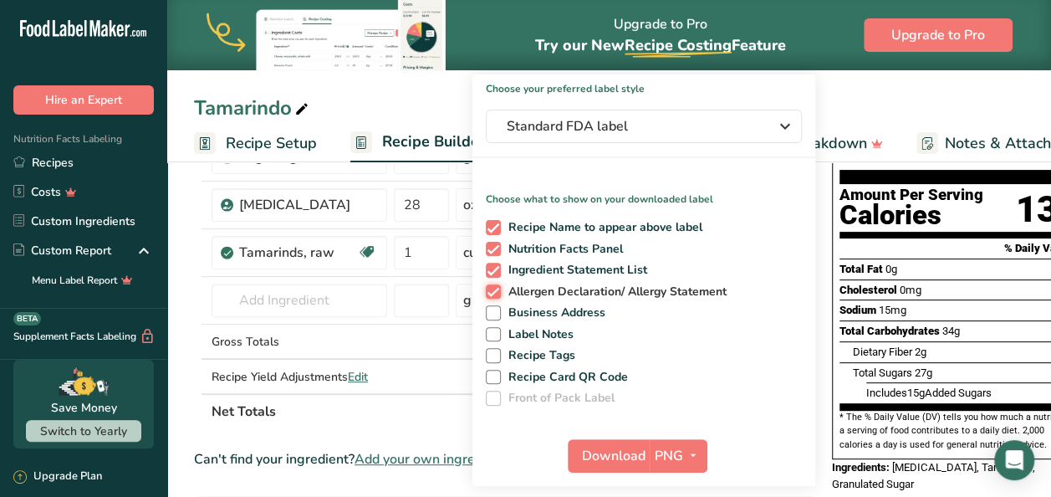
click at [490, 297] on input "Allergen Declaration/ Allergy Statement" at bounding box center [491, 291] width 11 height 11
checkbox input "false"
click at [488, 279] on div "Recipe Name to appear above label Nutrition Facts Panel Ingredient Statement Li…" at bounding box center [643, 309] width 343 height 192
click at [492, 269] on span at bounding box center [493, 269] width 15 height 15
click at [492, 269] on input "Ingredient Statement List" at bounding box center [491, 269] width 11 height 11
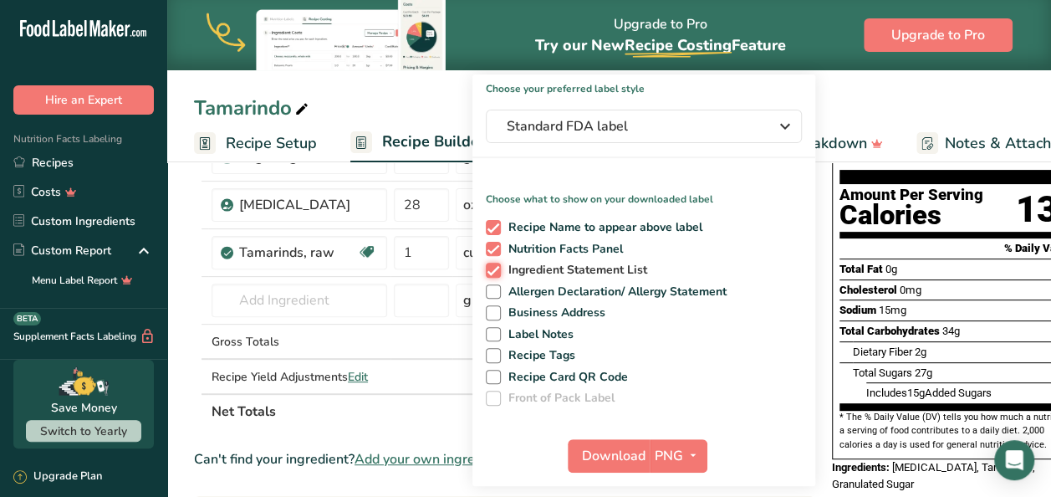
checkbox input "false"
click at [487, 227] on span at bounding box center [493, 227] width 15 height 15
click at [487, 227] on input "Recipe Name to appear above label" at bounding box center [491, 227] width 11 height 11
checkbox input "false"
click at [670, 459] on span "PNG" at bounding box center [669, 456] width 28 height 20
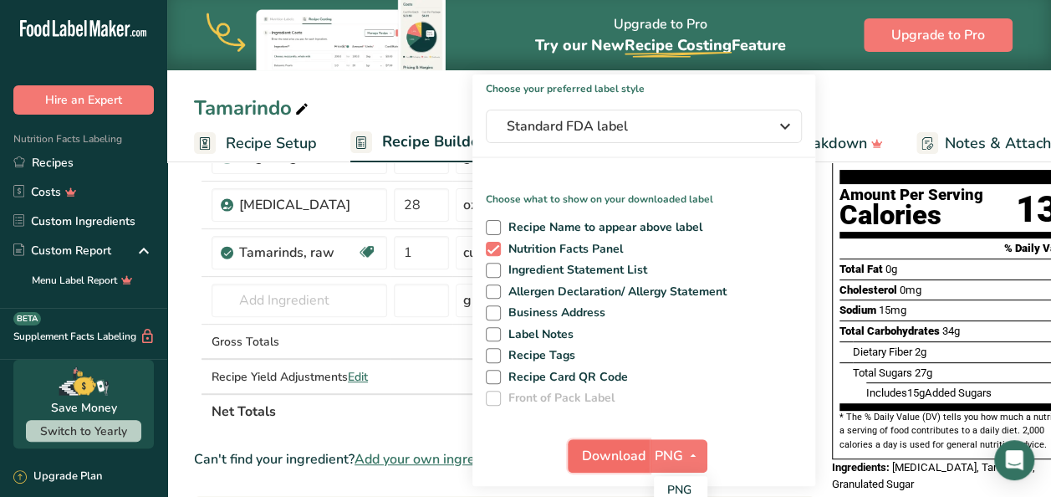
click at [605, 457] on span "Download" at bounding box center [614, 456] width 64 height 20
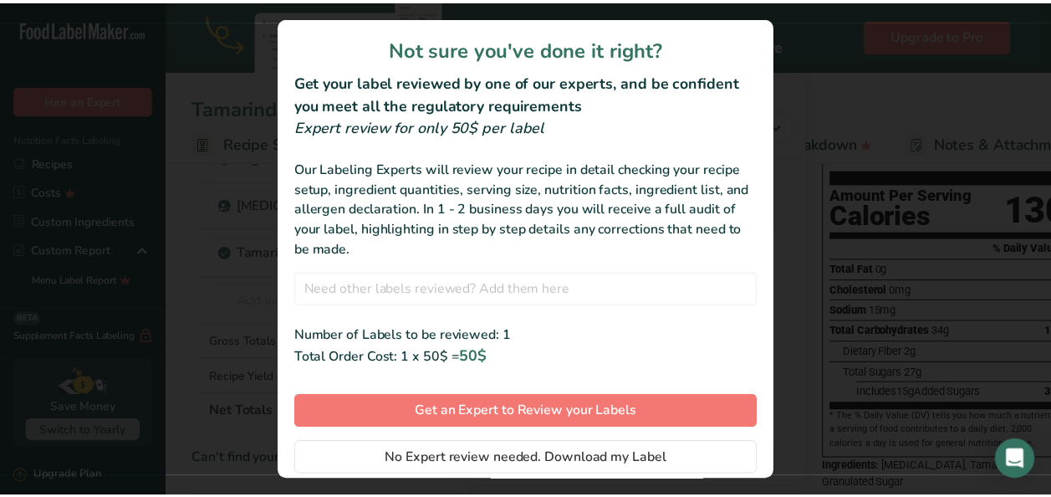
scroll to position [50, 0]
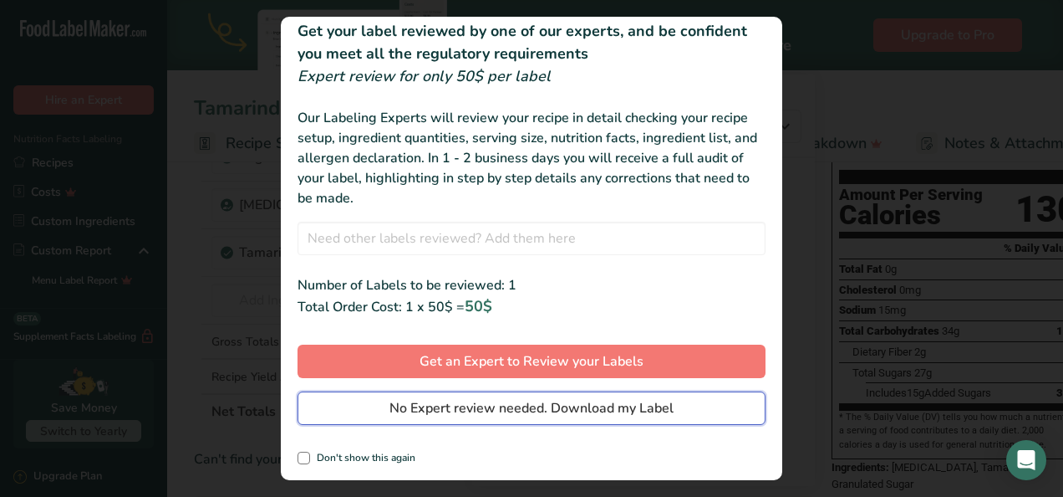
click at [500, 401] on span "No Expert review needed. Download my Label" at bounding box center [532, 408] width 284 height 20
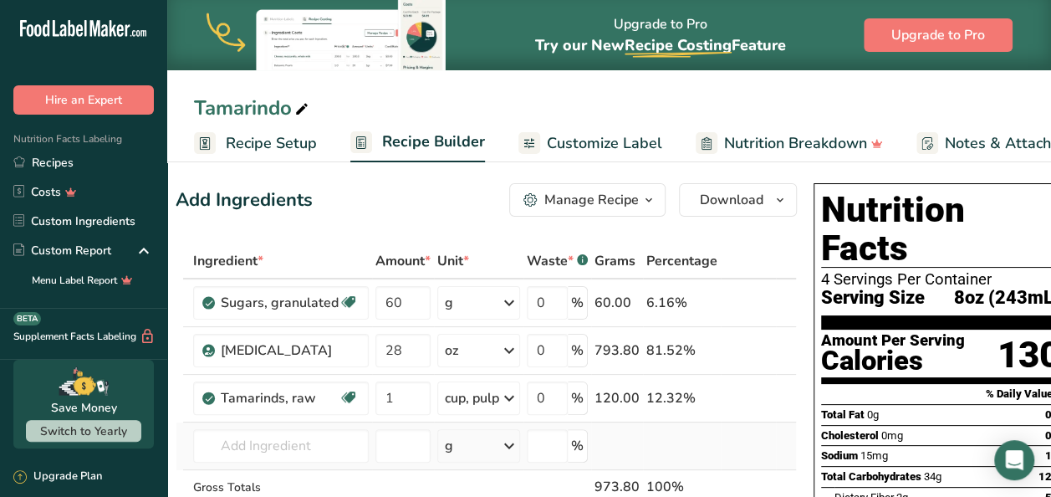
scroll to position [0, 0]
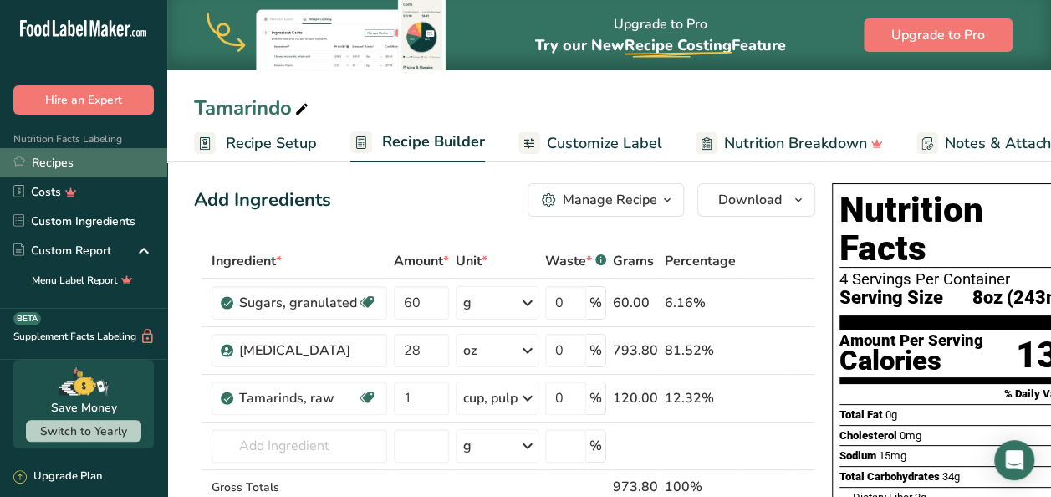
click at [65, 169] on link "Recipes" at bounding box center [83, 162] width 167 height 29
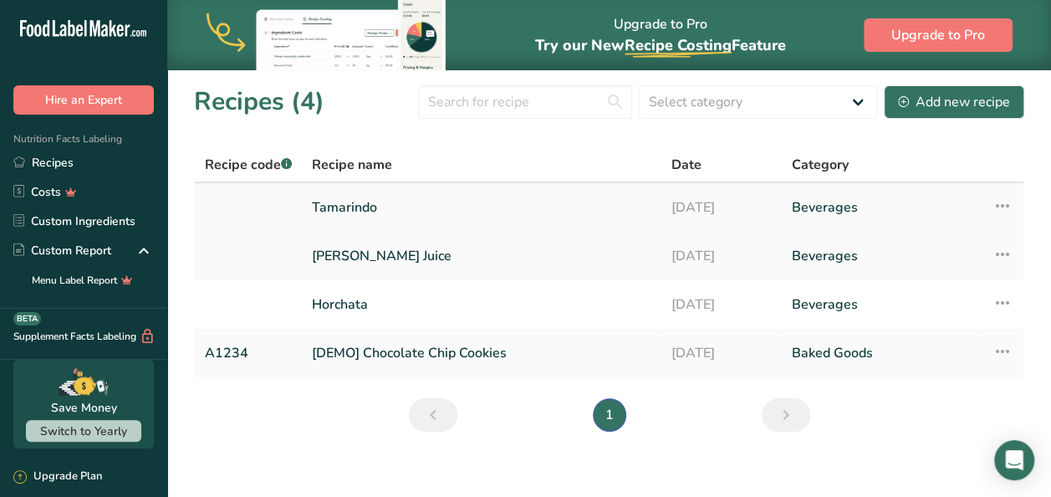
click at [367, 202] on link "Tamarindo" at bounding box center [481, 207] width 339 height 35
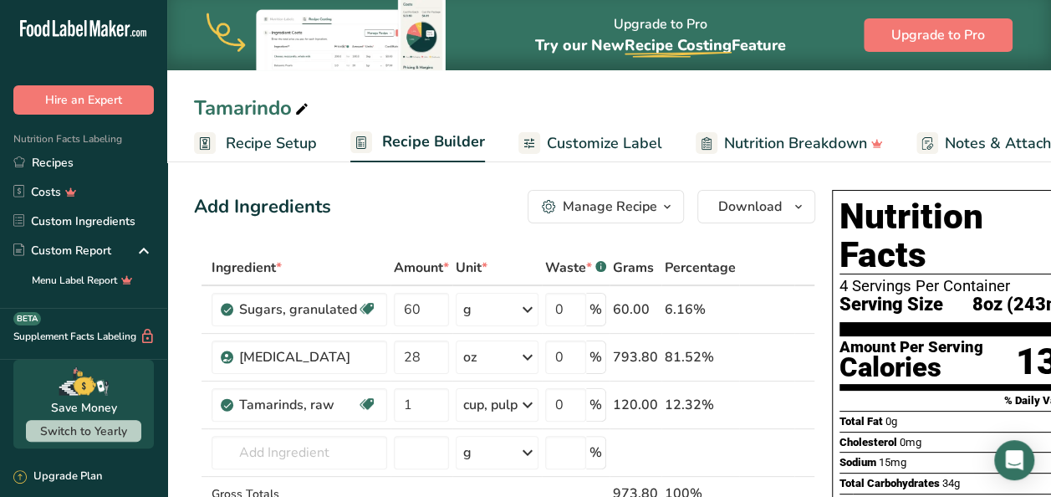
click at [599, 211] on div "Manage Recipe" at bounding box center [610, 206] width 94 height 20
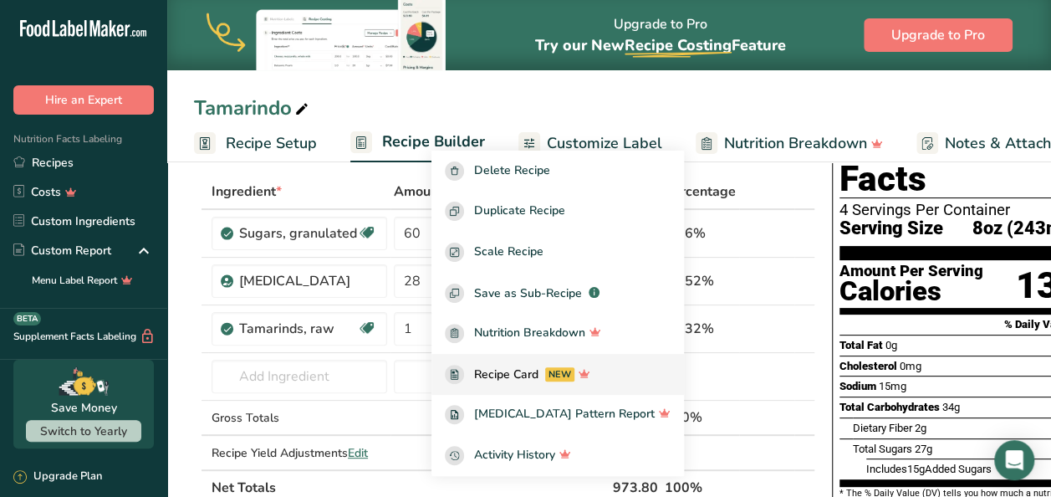
scroll to position [70, 0]
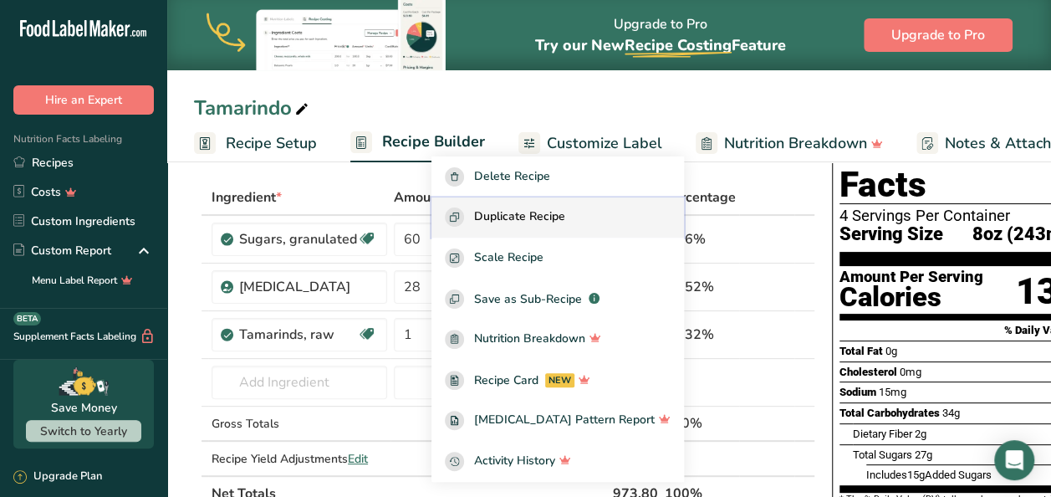
click at [555, 227] on button "Duplicate Recipe" at bounding box center [557, 217] width 252 height 41
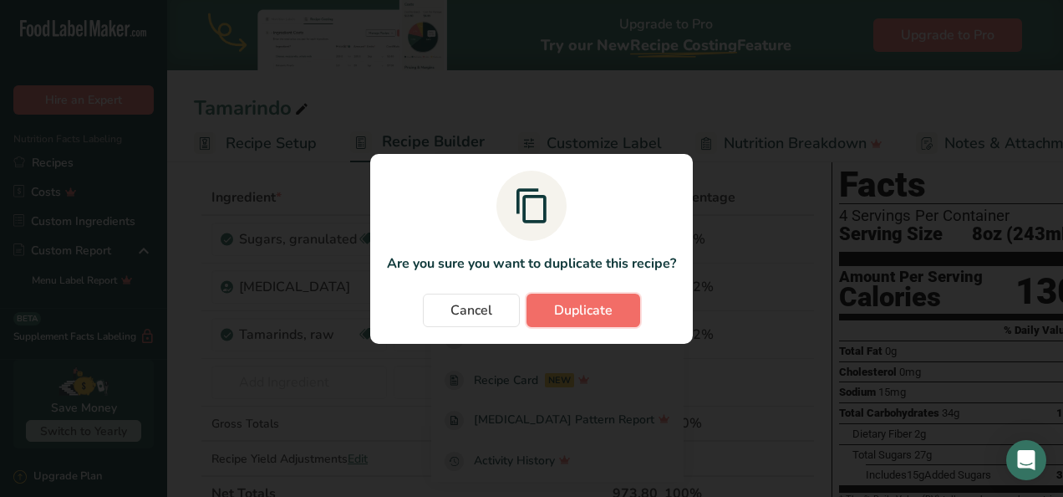
click at [568, 300] on span "Duplicate" at bounding box center [583, 310] width 59 height 20
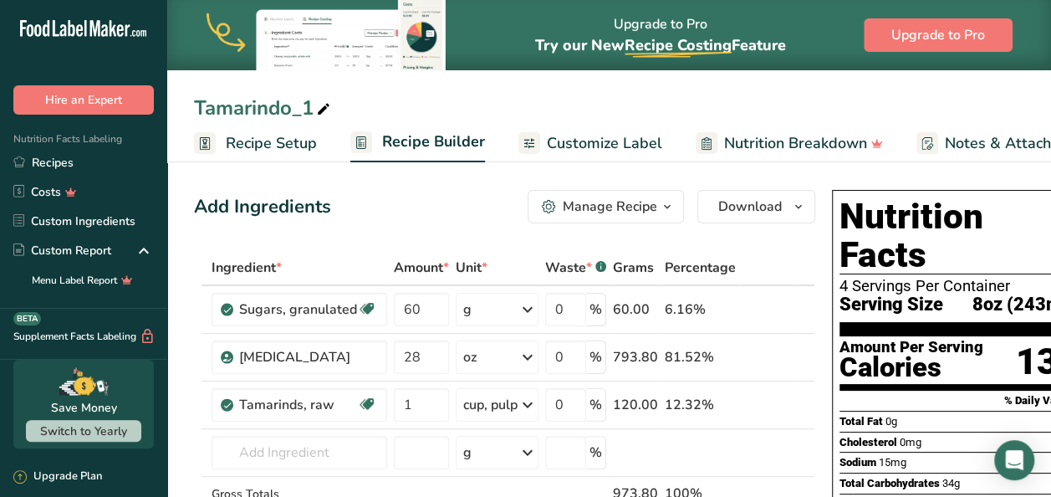
scroll to position [42, 0]
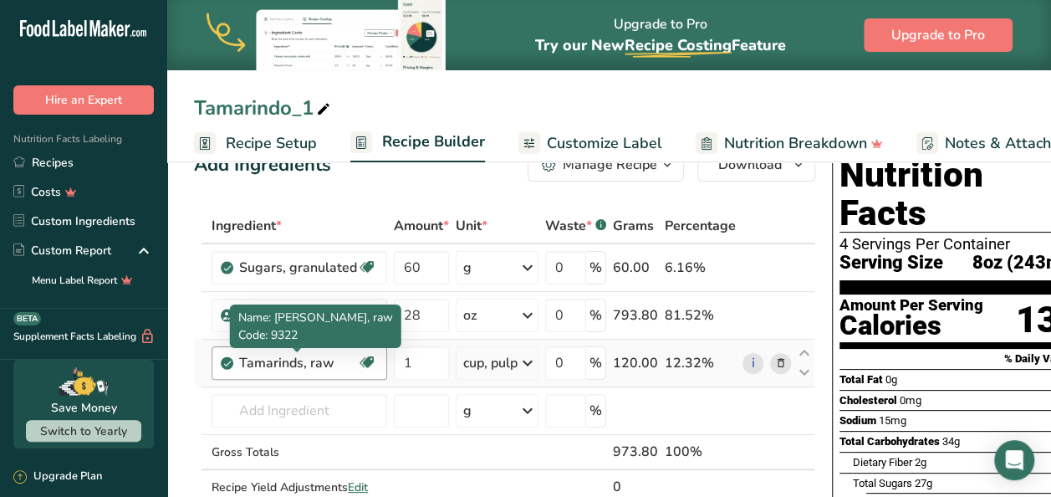
click at [306, 357] on div "Tamarinds, raw" at bounding box center [298, 363] width 118 height 20
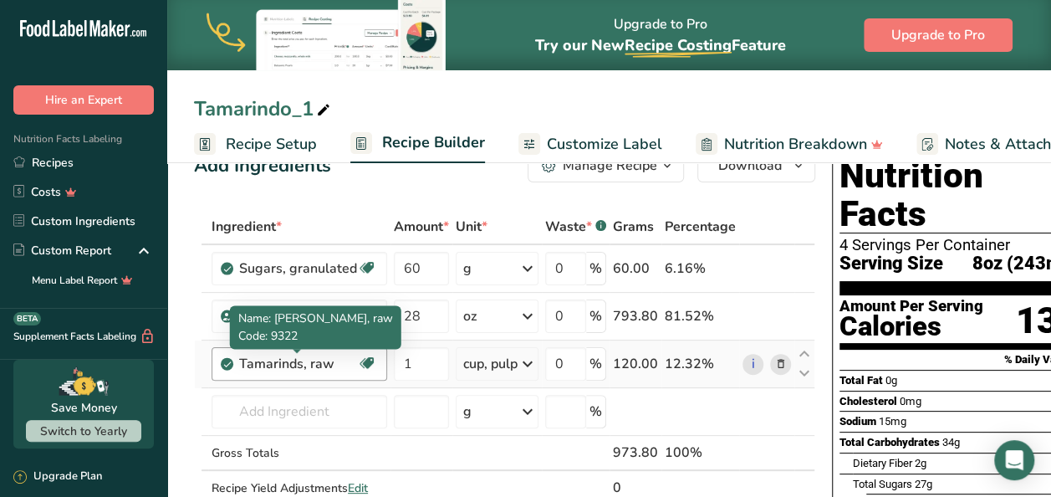
click at [318, 366] on div "Tamarinds, raw" at bounding box center [298, 364] width 118 height 20
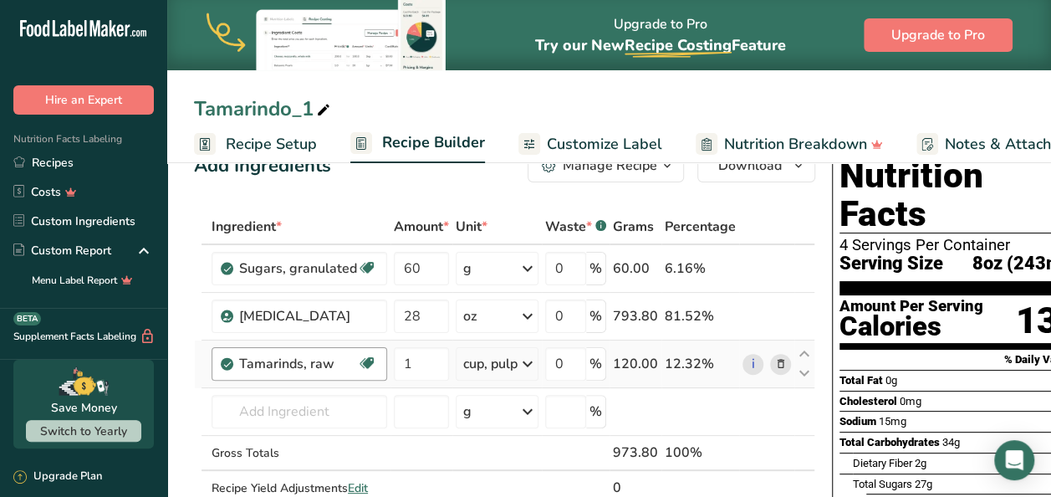
click at [318, 366] on div "Tamarinds, raw" at bounding box center [298, 364] width 118 height 20
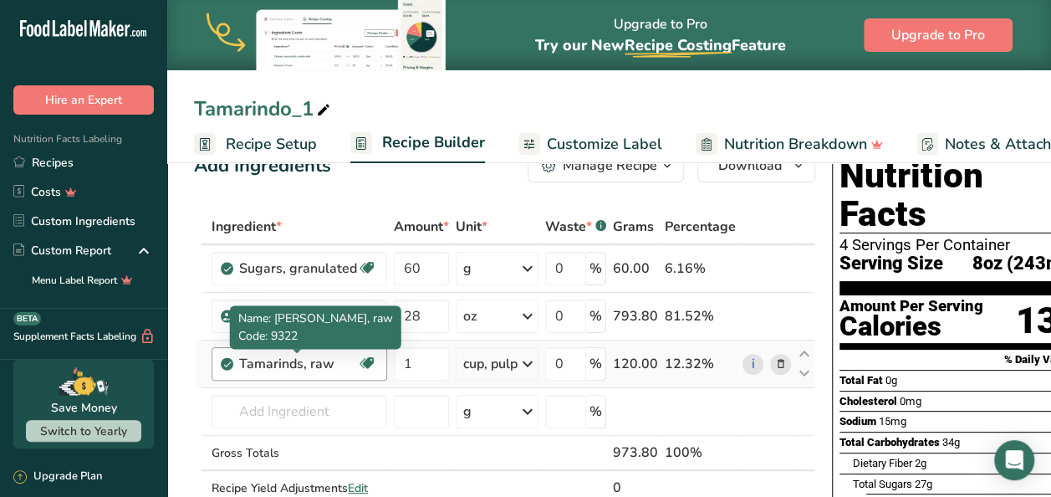
click at [318, 366] on div "Tamarinds, raw" at bounding box center [298, 364] width 118 height 20
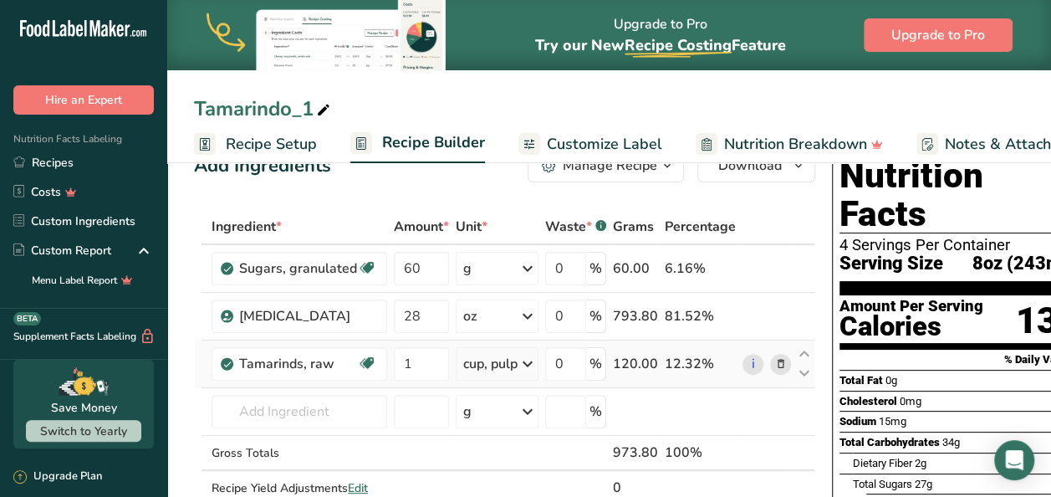
click at [716, 378] on td "12.32%" at bounding box center [700, 364] width 78 height 48
click at [776, 361] on icon at bounding box center [781, 364] width 12 height 18
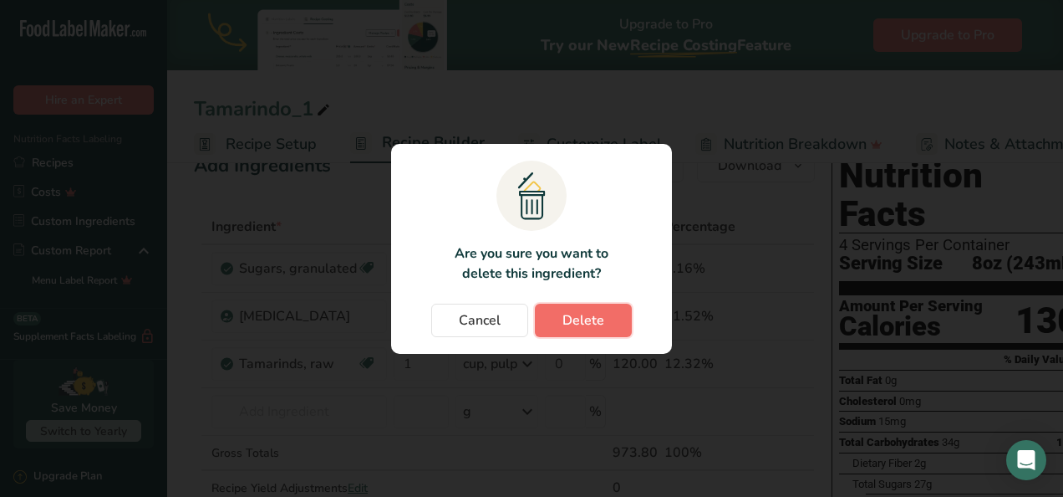
click at [580, 327] on span "Delete" at bounding box center [584, 320] width 42 height 20
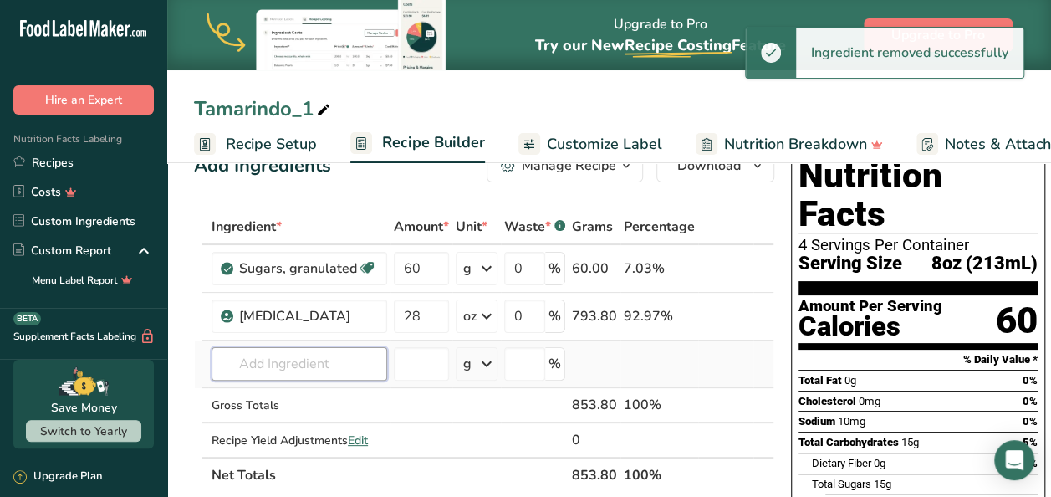
click at [315, 358] on input "text" at bounding box center [299, 363] width 176 height 33
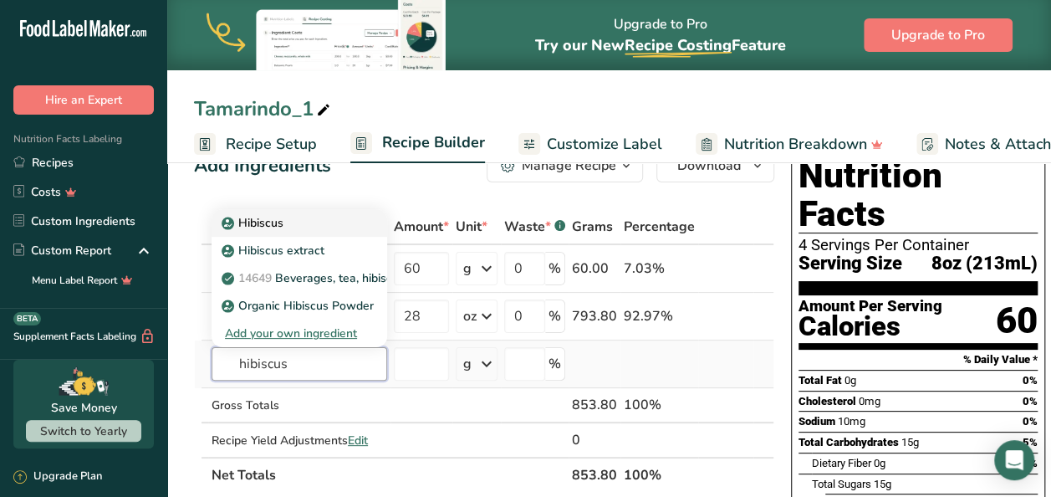
type input "hibiscus"
click at [308, 231] on link "Hibiscus" at bounding box center [299, 223] width 176 height 28
type input "Hibiscus"
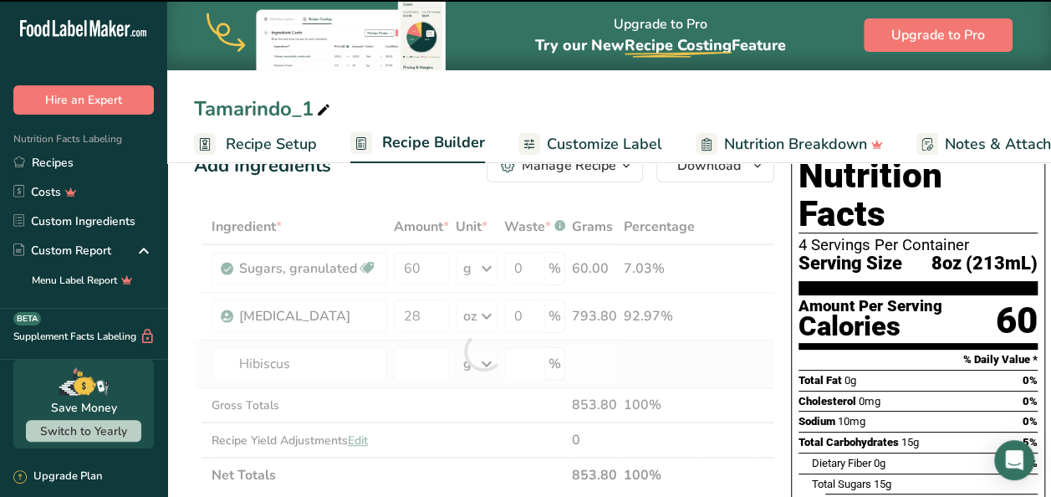
type input "0"
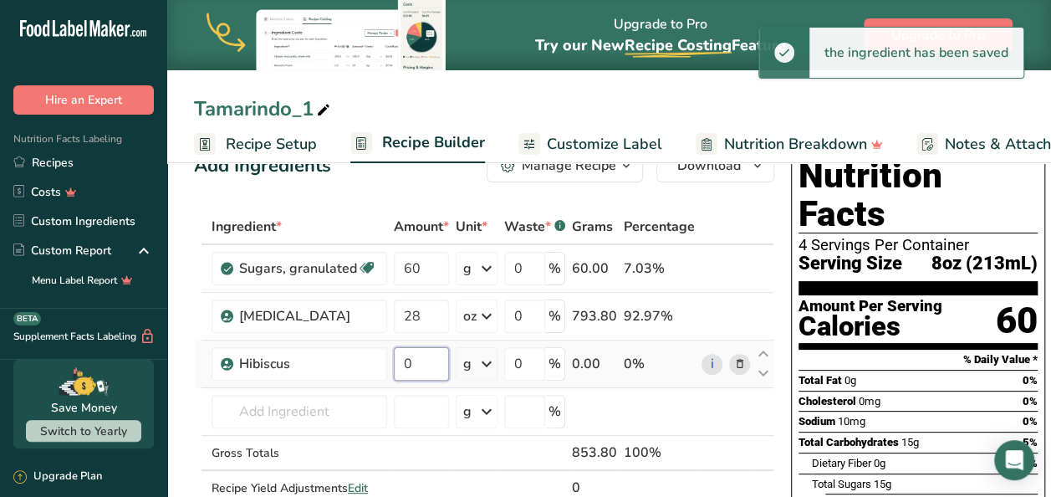
click at [440, 357] on input "0" at bounding box center [421, 363] width 55 height 33
click at [479, 369] on div "Ingredient * Amount * Unit * Waste * .a-a{fill:#347362;}.b-a{fill:#fff;} Grams …" at bounding box center [484, 374] width 580 height 331
click at [487, 367] on icon at bounding box center [486, 364] width 20 height 30
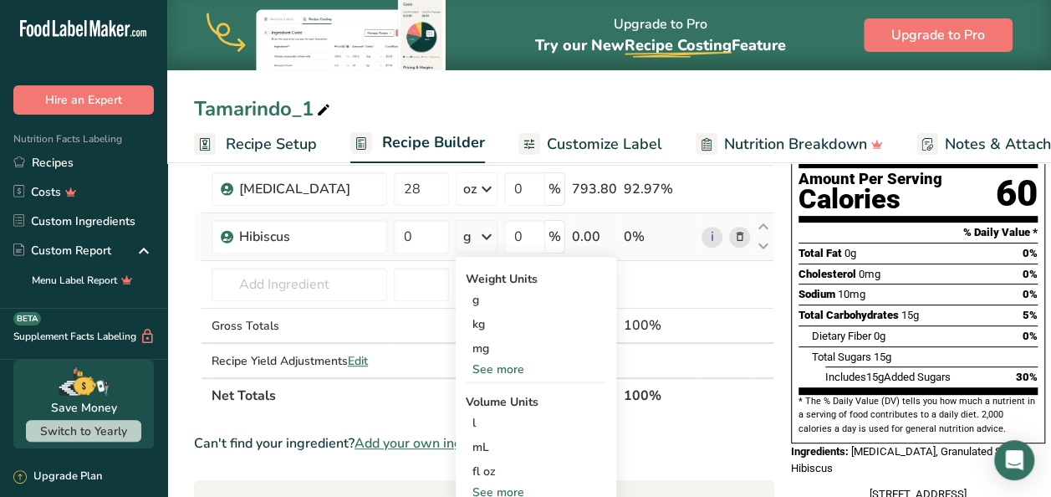
scroll to position [115, 0]
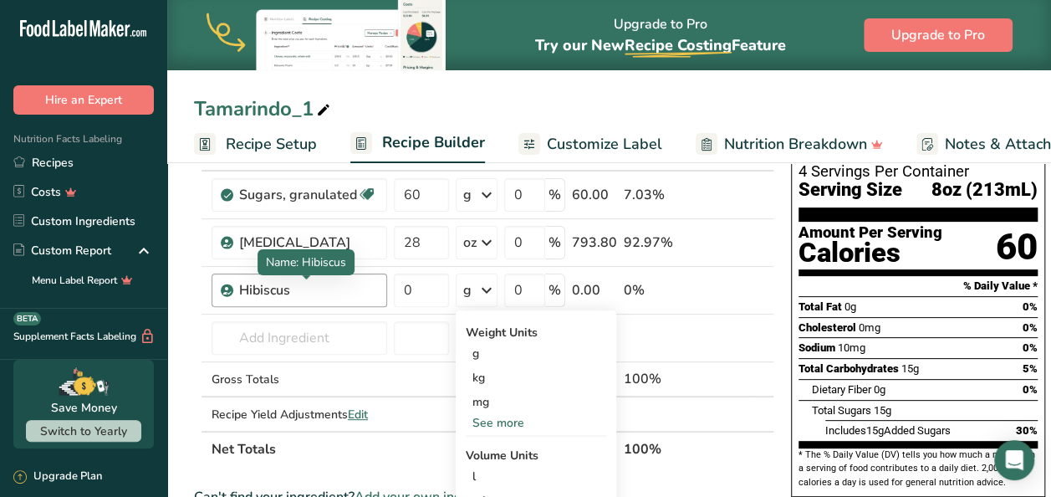
click at [322, 290] on div "Hibiscus" at bounding box center [308, 290] width 138 height 20
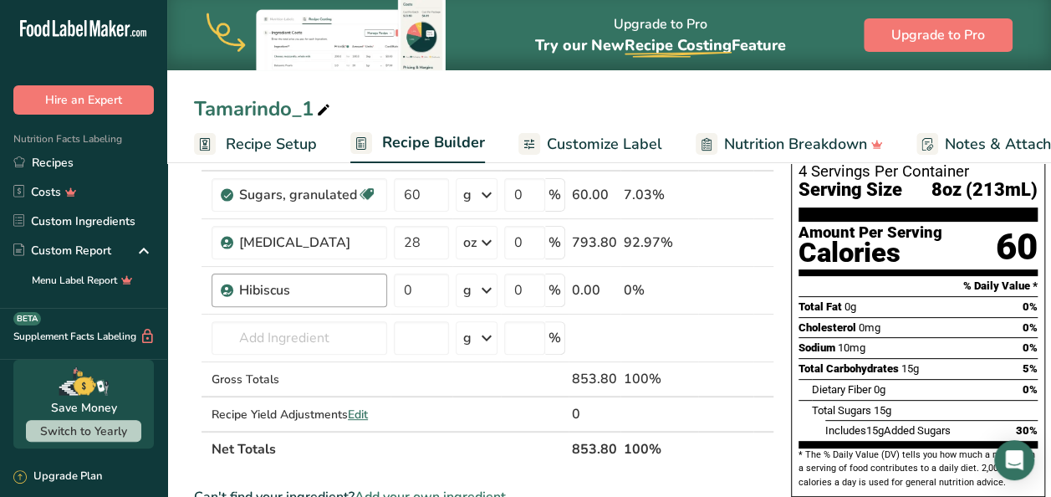
click at [294, 283] on div "Hibiscus" at bounding box center [308, 290] width 138 height 20
click at [314, 285] on div "Hibiscus" at bounding box center [308, 290] width 138 height 20
click at [734, 294] on icon at bounding box center [740, 291] width 12 height 18
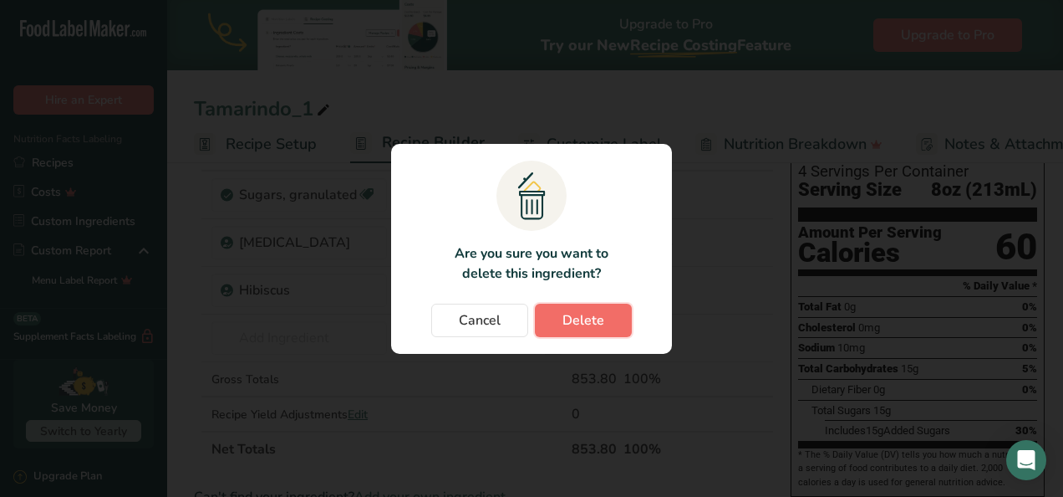
click at [560, 318] on button "Delete" at bounding box center [583, 319] width 97 height 33
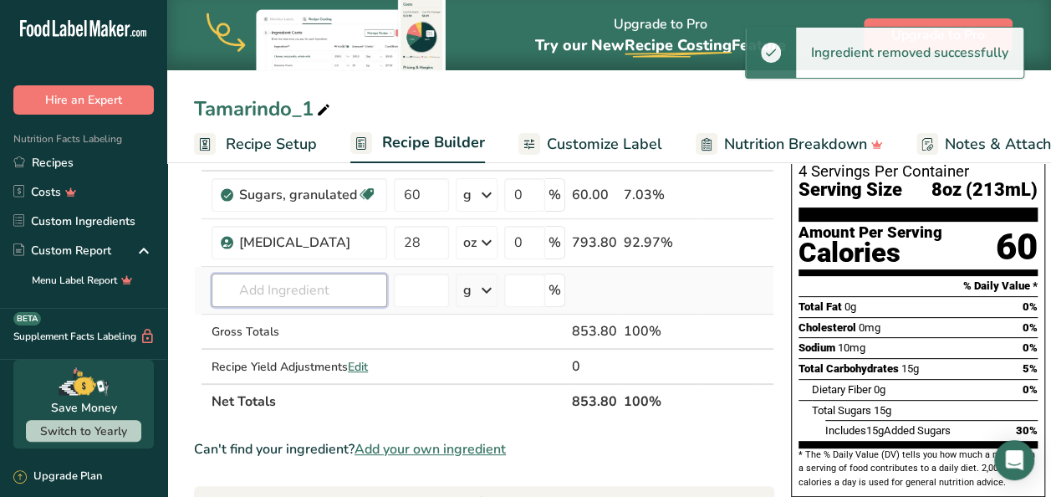
paste input "Hibiscus sabdariffa"
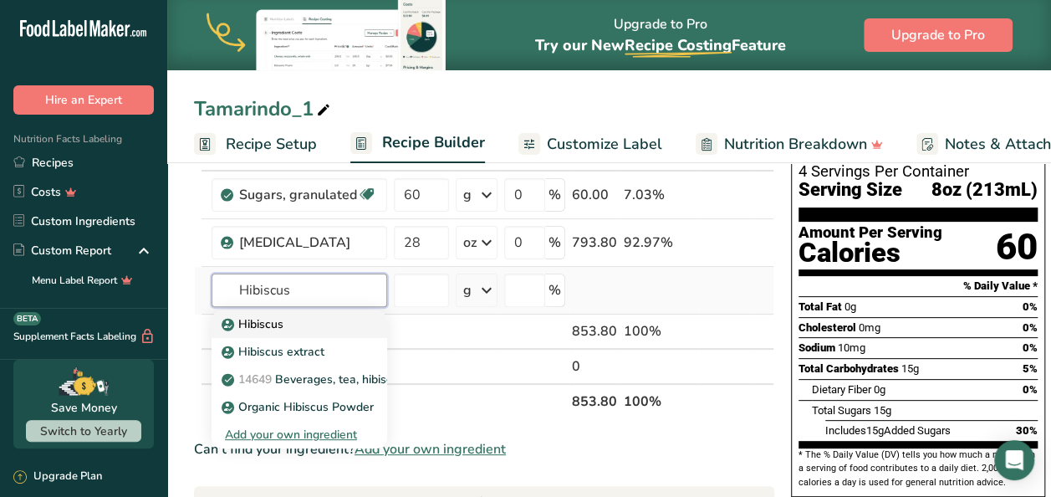
type input "Hibiscus"
click at [303, 325] on div "Hibiscus" at bounding box center [286, 324] width 122 height 18
type input "Hibiscus"
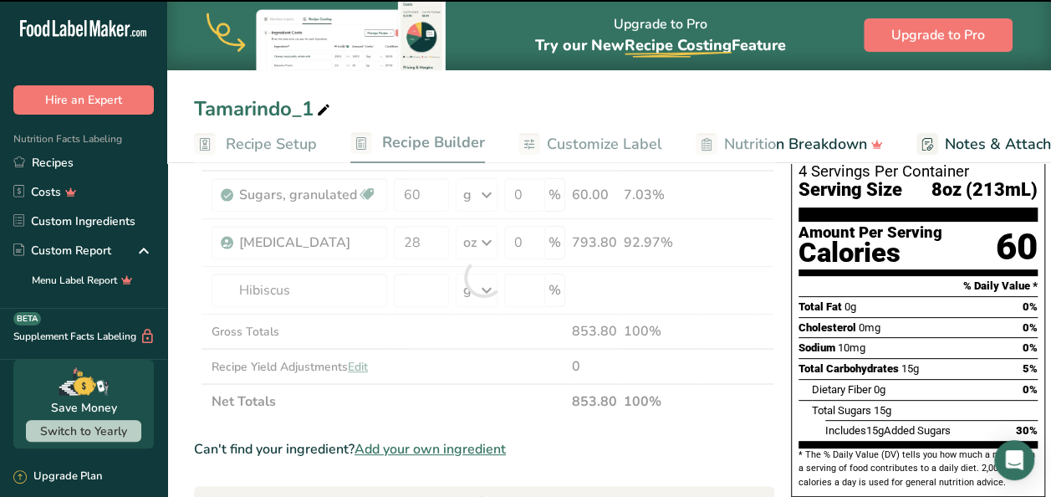
type input "0"
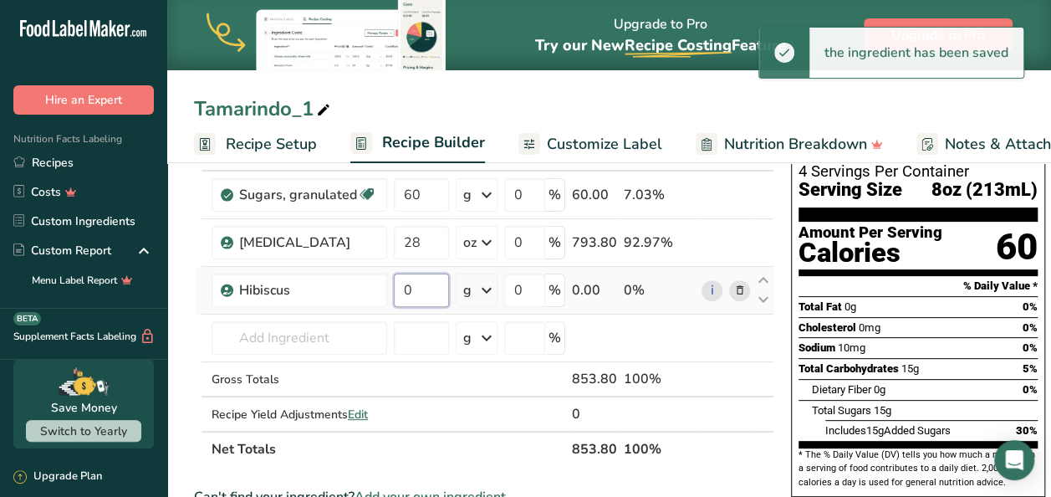
click at [425, 293] on input "0" at bounding box center [421, 289] width 55 height 33
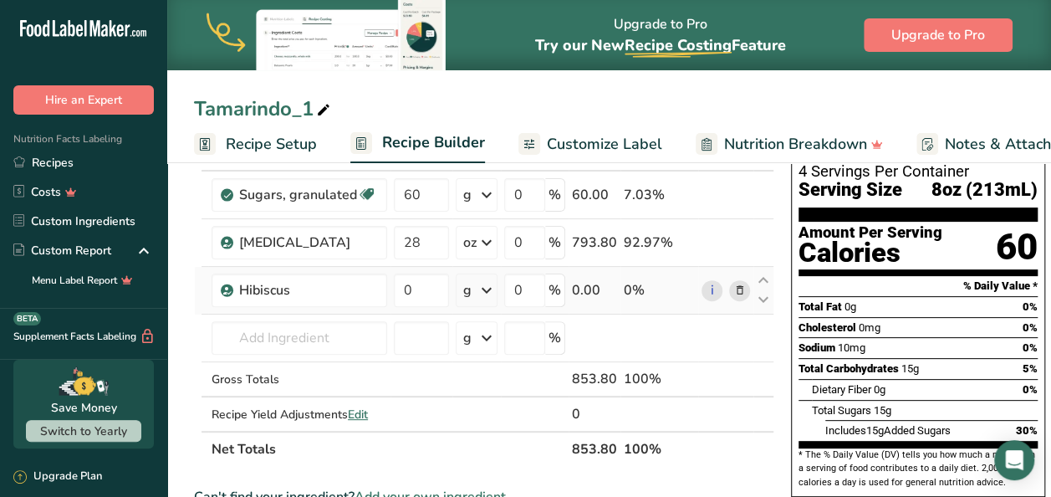
click at [483, 288] on div "Ingredient * Amount * Unit * Waste * .a-a{fill:#347362;}.b-a{fill:#fff;} Grams …" at bounding box center [484, 300] width 580 height 331
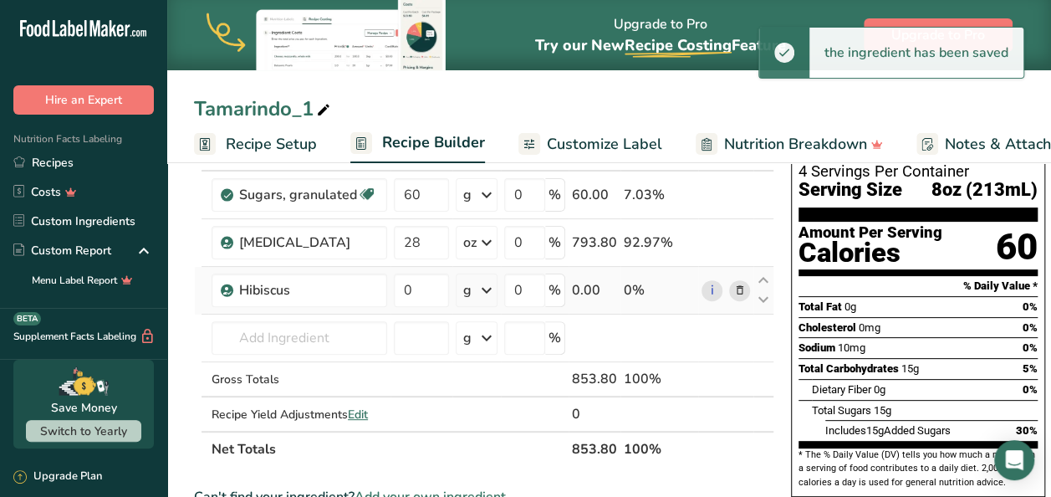
click at [483, 288] on icon at bounding box center [486, 290] width 20 height 30
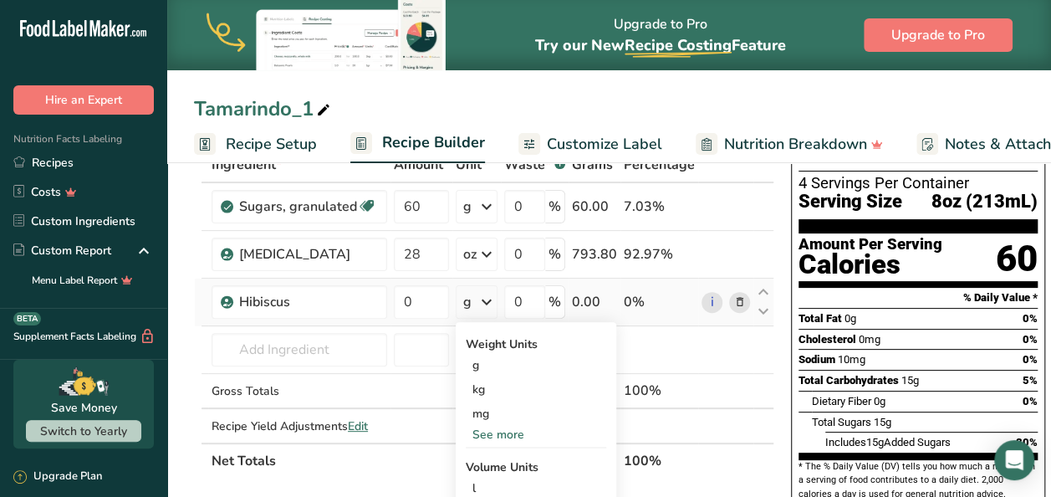
scroll to position [93, 0]
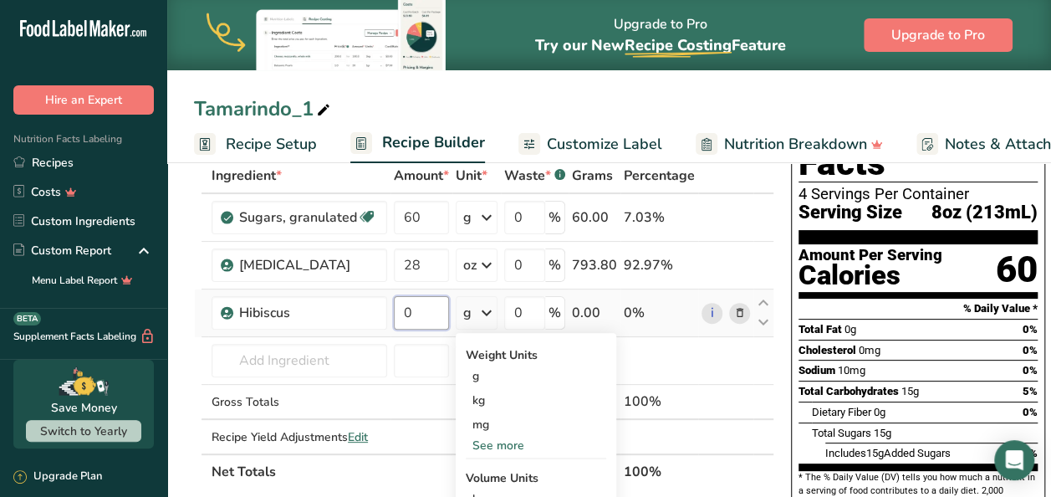
click at [415, 313] on input "0" at bounding box center [421, 312] width 55 height 33
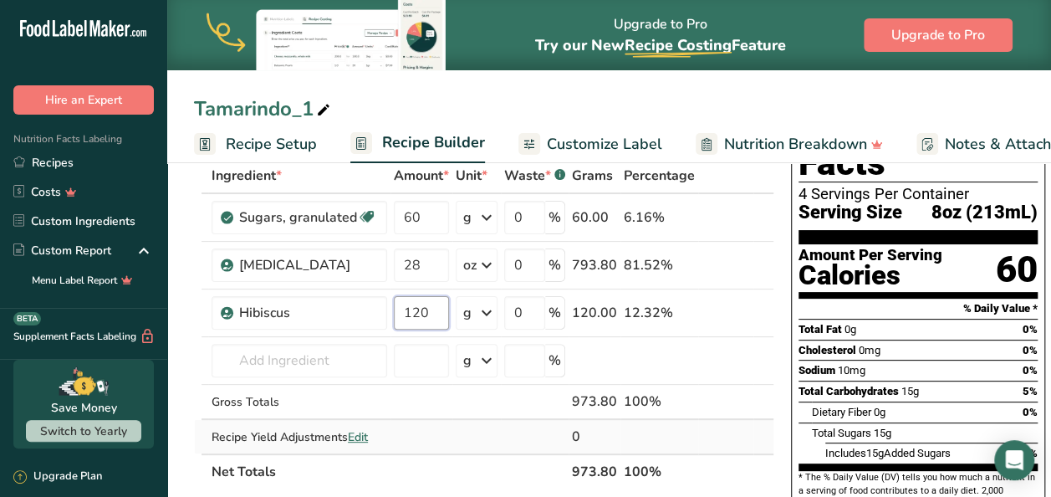
type input "120"
click at [746, 430] on div "Ingredient * Amount * Unit * Waste * .a-a{fill:#347362;}.b-a{fill:#fff;} Grams …" at bounding box center [484, 323] width 580 height 331
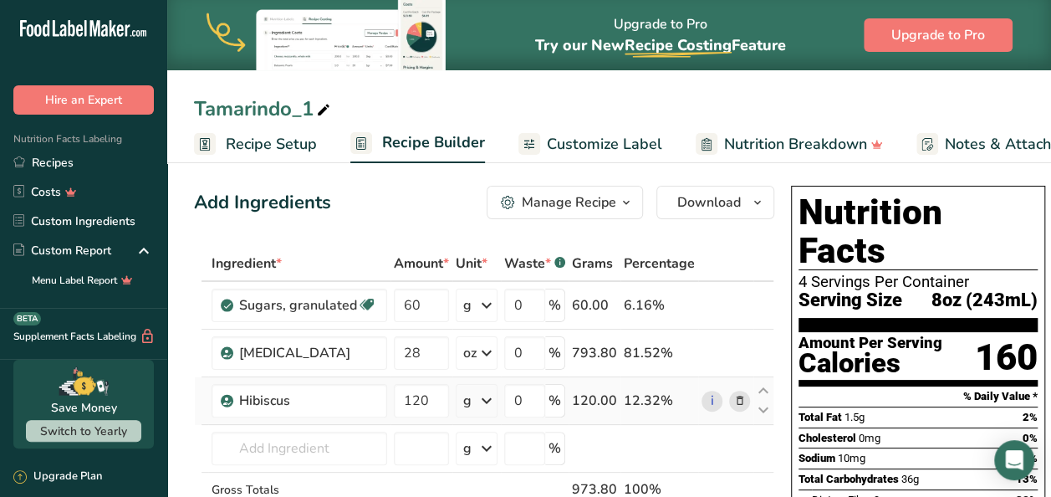
scroll to position [0, 0]
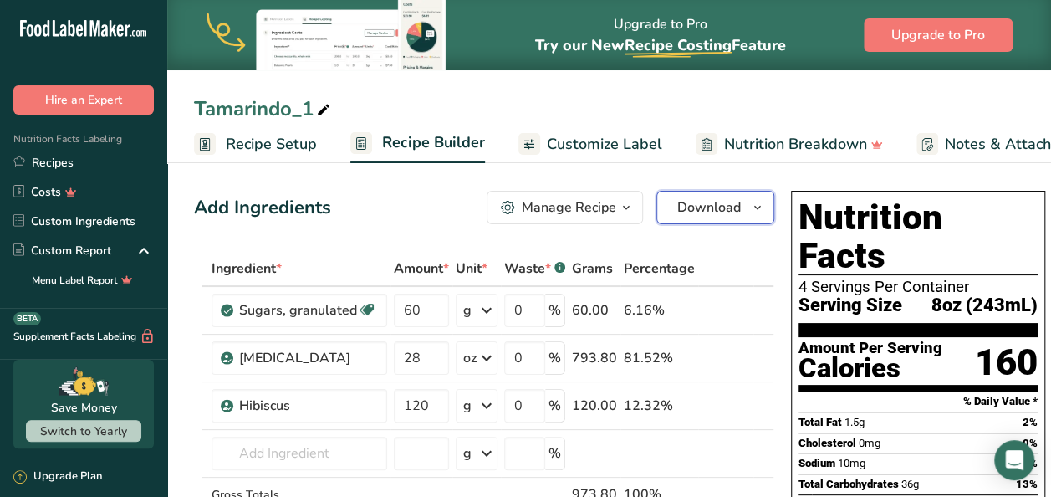
click at [732, 218] on button "Download" at bounding box center [715, 207] width 118 height 33
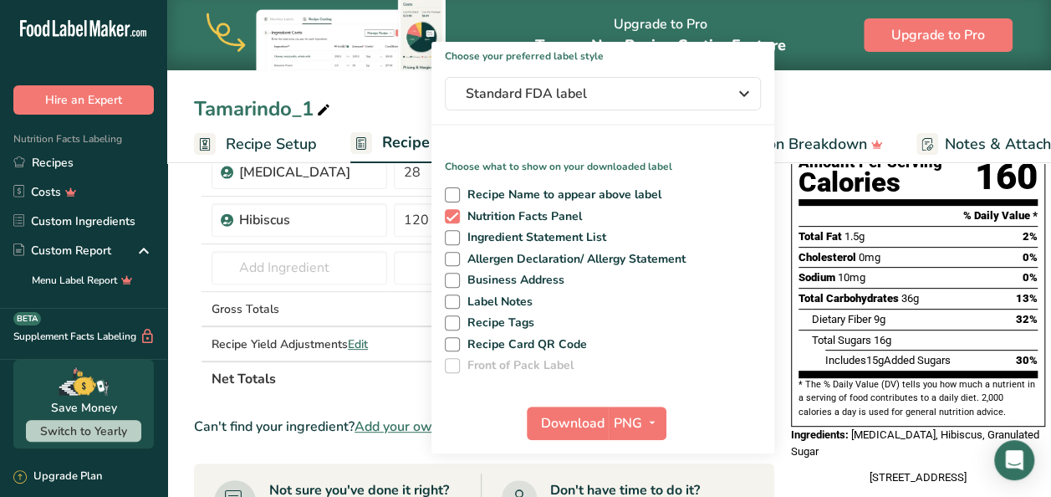
scroll to position [189, 0]
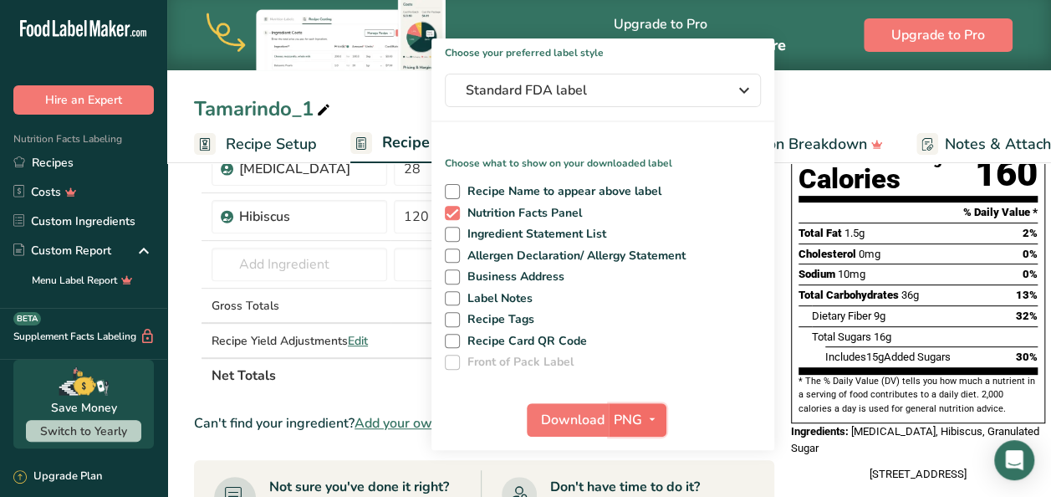
click at [620, 419] on span "PNG" at bounding box center [628, 420] width 28 height 20
click at [587, 414] on span "Download" at bounding box center [573, 420] width 64 height 20
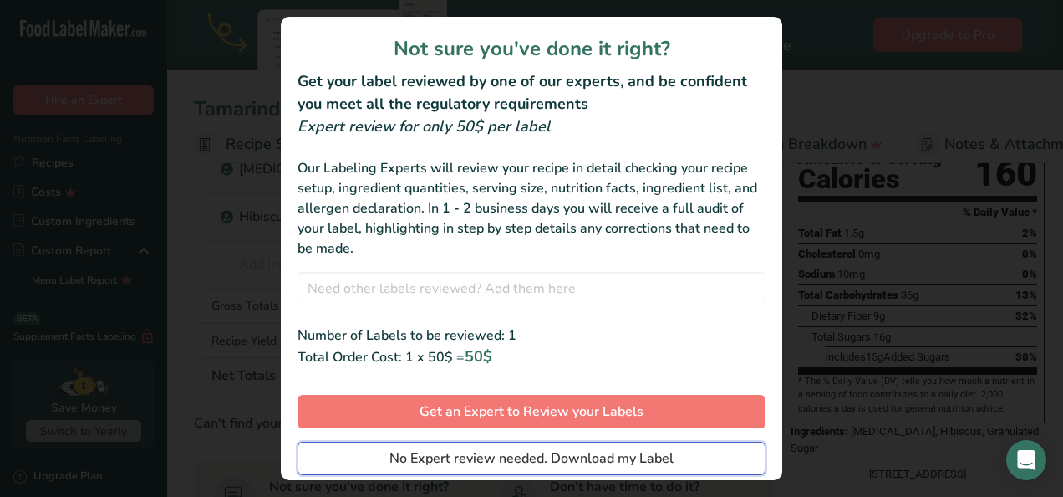
click at [547, 461] on span "No Expert review needed. Download my Label" at bounding box center [532, 458] width 284 height 20
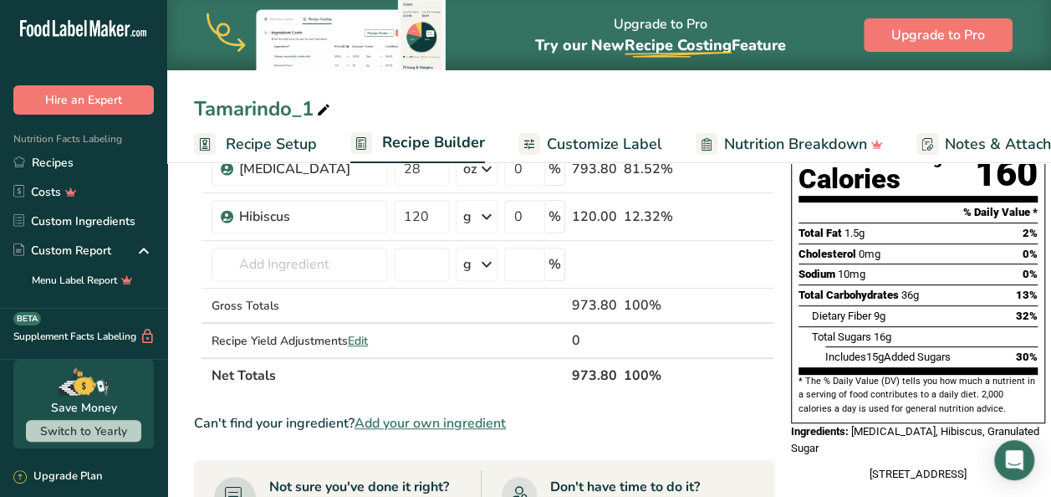
click at [323, 113] on icon at bounding box center [323, 110] width 15 height 23
type input "T"
click at [981, 102] on input "Jamaica" at bounding box center [609, 109] width 830 height 30
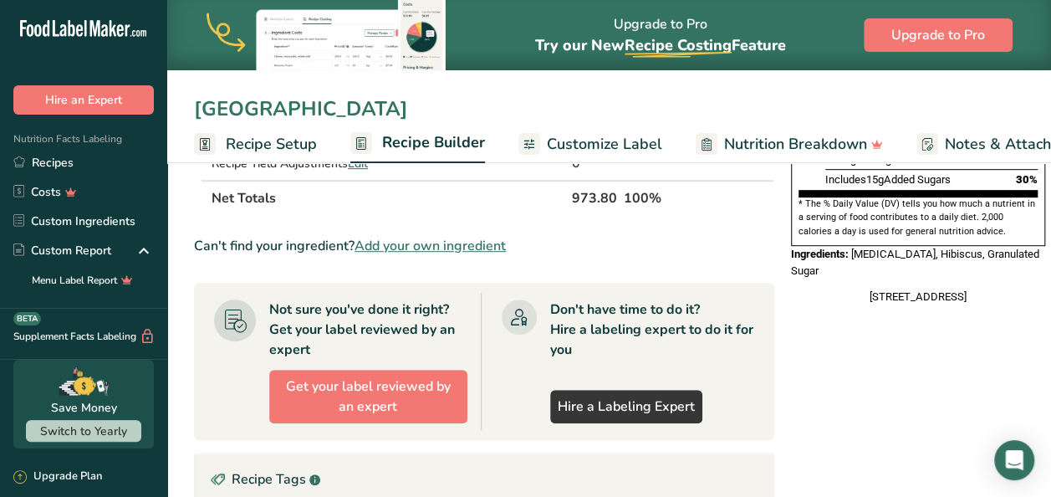
scroll to position [0, 0]
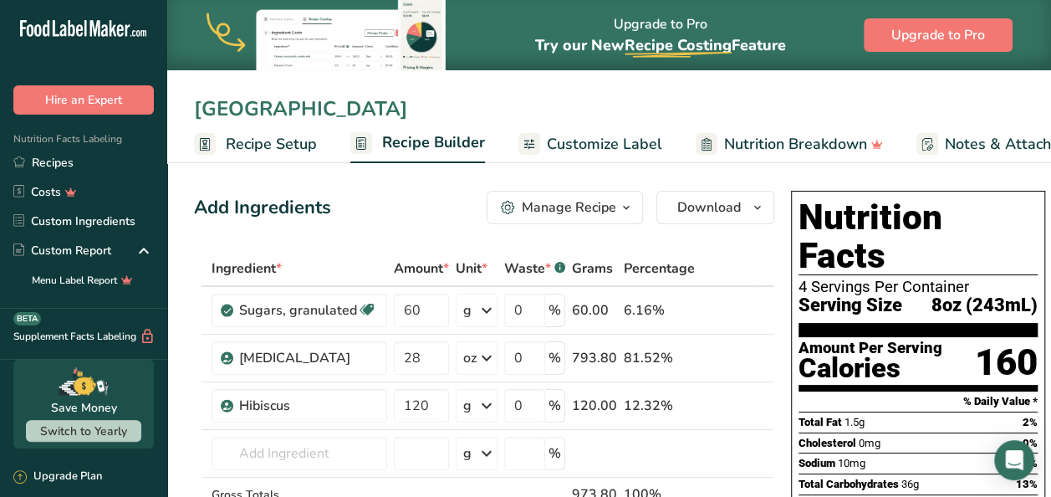
type input "Jamaica"
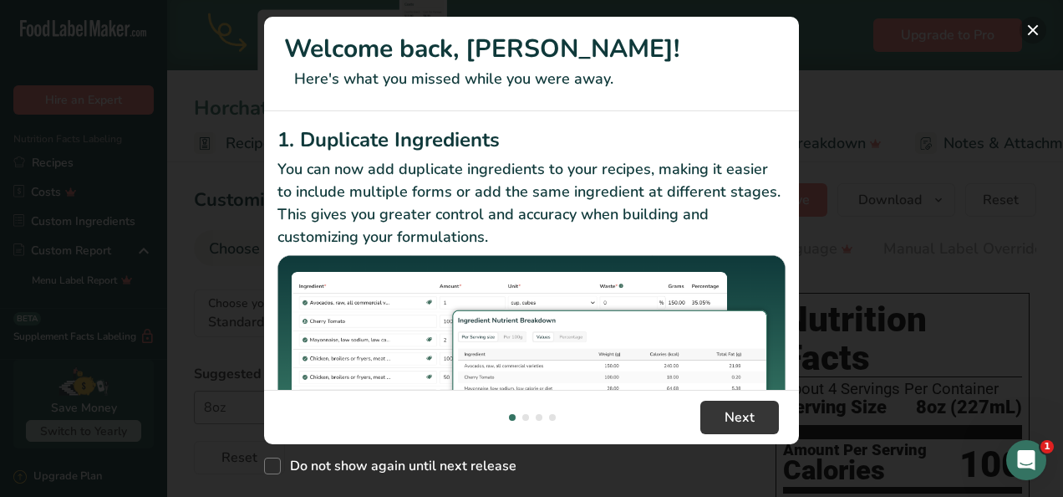
click at [1026, 26] on button "New Features" at bounding box center [1033, 30] width 27 height 27
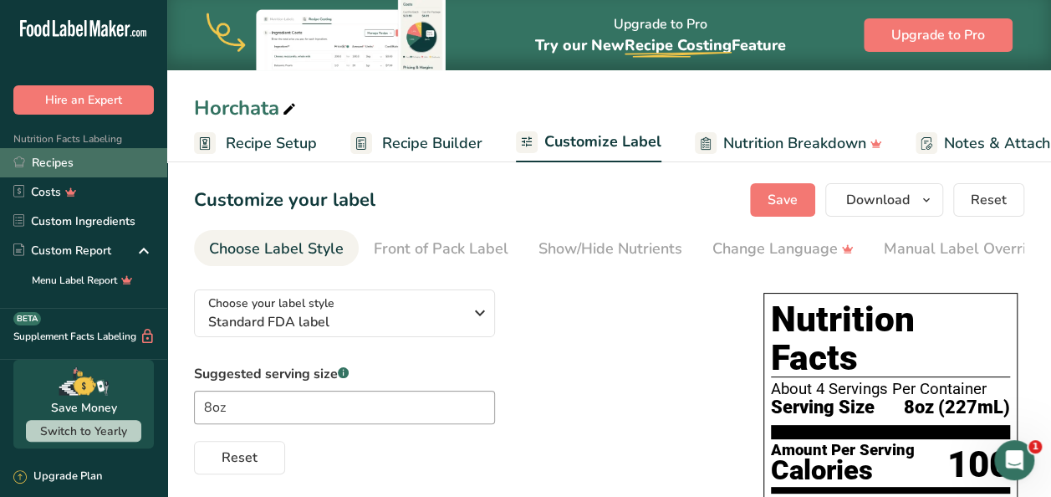
click at [74, 166] on link "Recipes" at bounding box center [83, 162] width 167 height 29
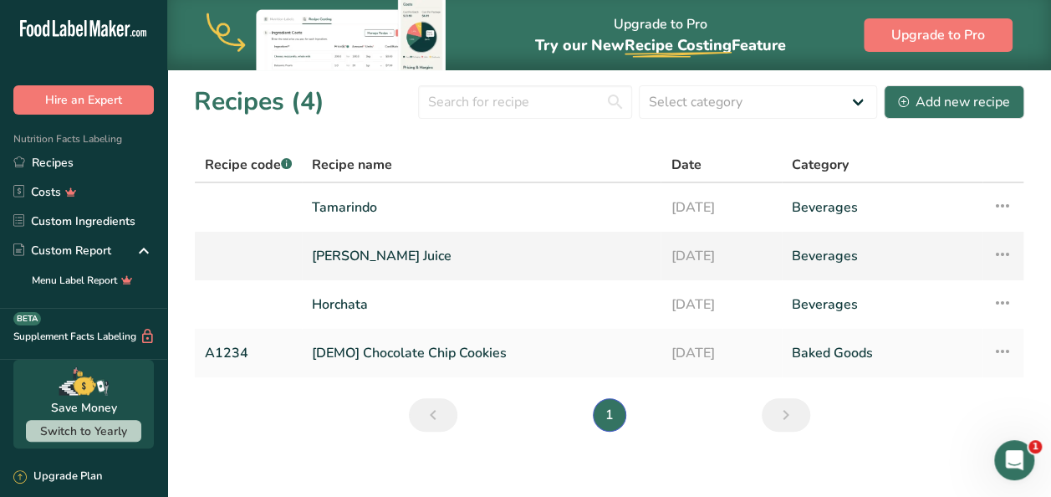
click at [354, 253] on link "Limon Juice" at bounding box center [481, 255] width 339 height 35
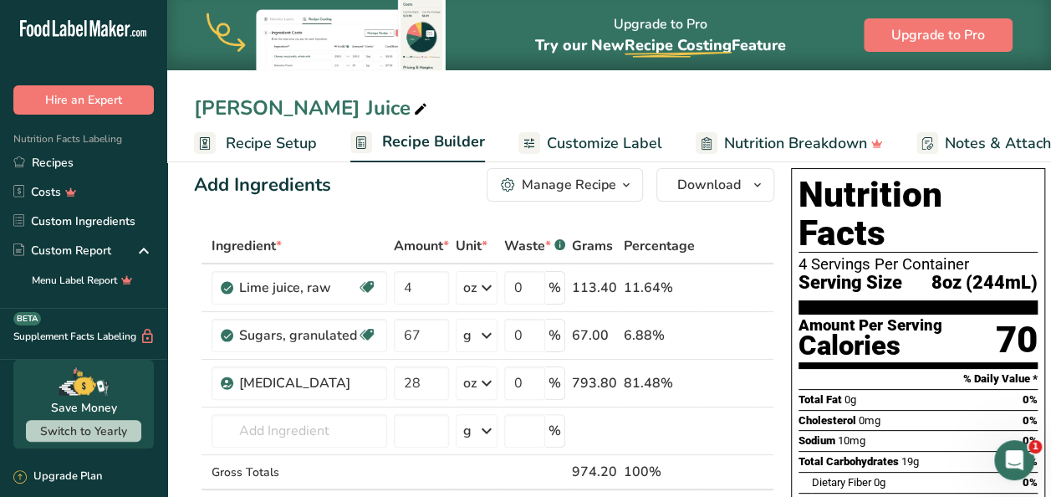
scroll to position [24, 0]
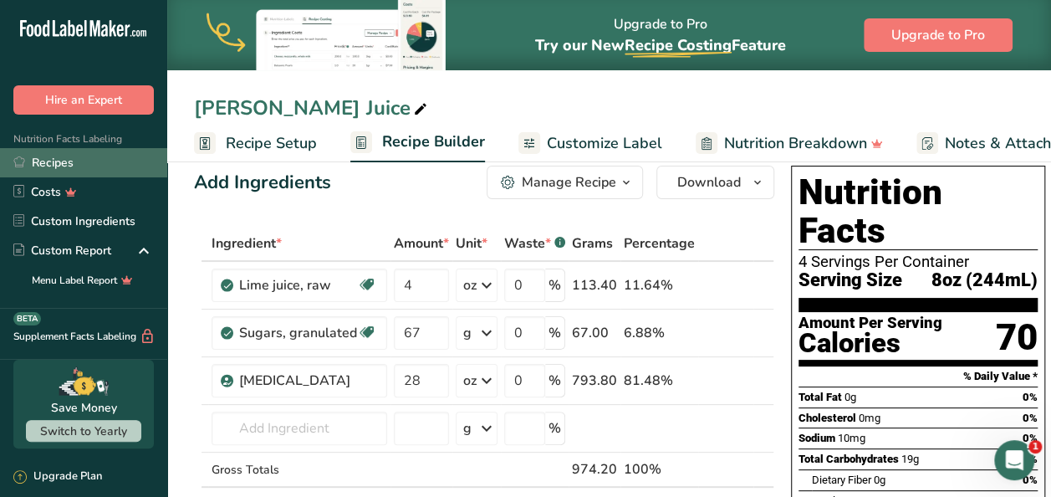
click at [65, 176] on link "Recipes" at bounding box center [83, 162] width 167 height 29
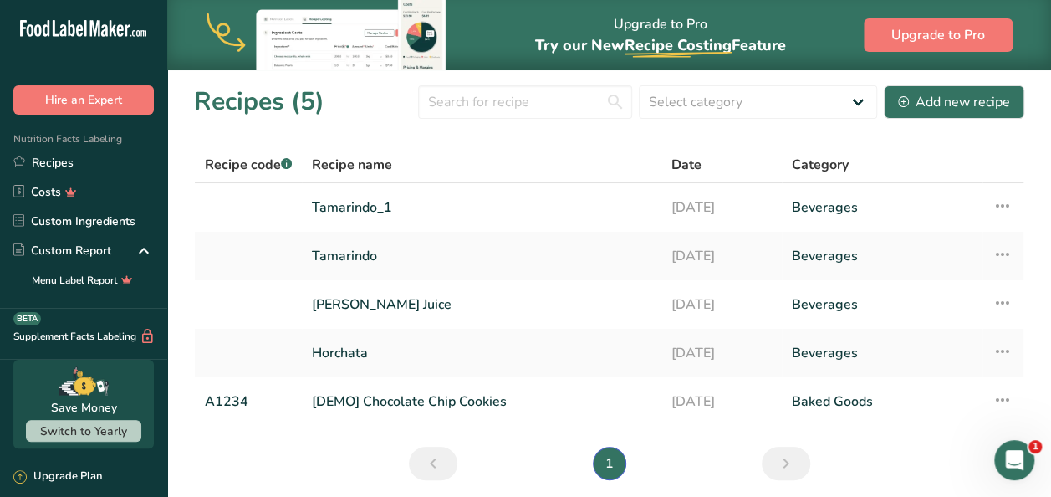
scroll to position [18, 0]
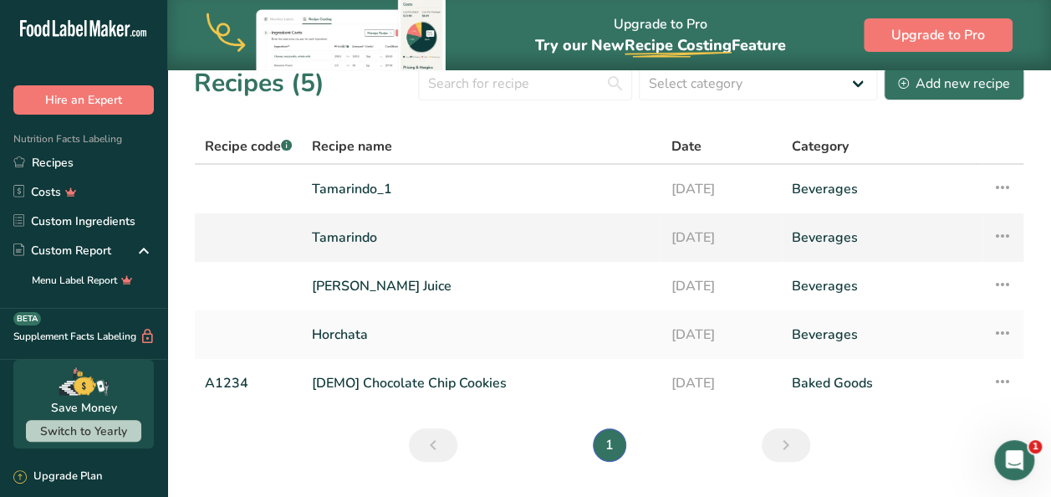
click at [351, 246] on link "Tamarindo" at bounding box center [481, 237] width 339 height 35
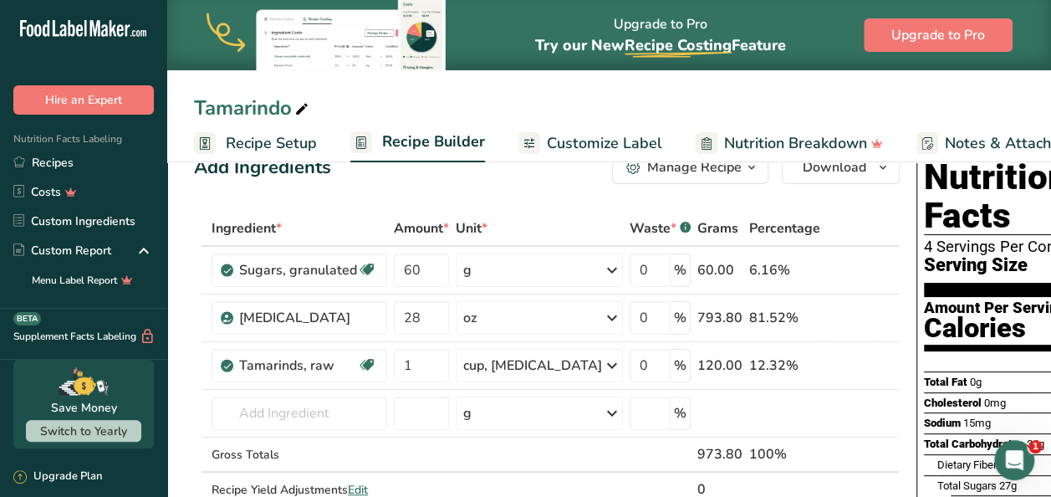
scroll to position [43, 0]
